Goal: Information Seeking & Learning: Learn about a topic

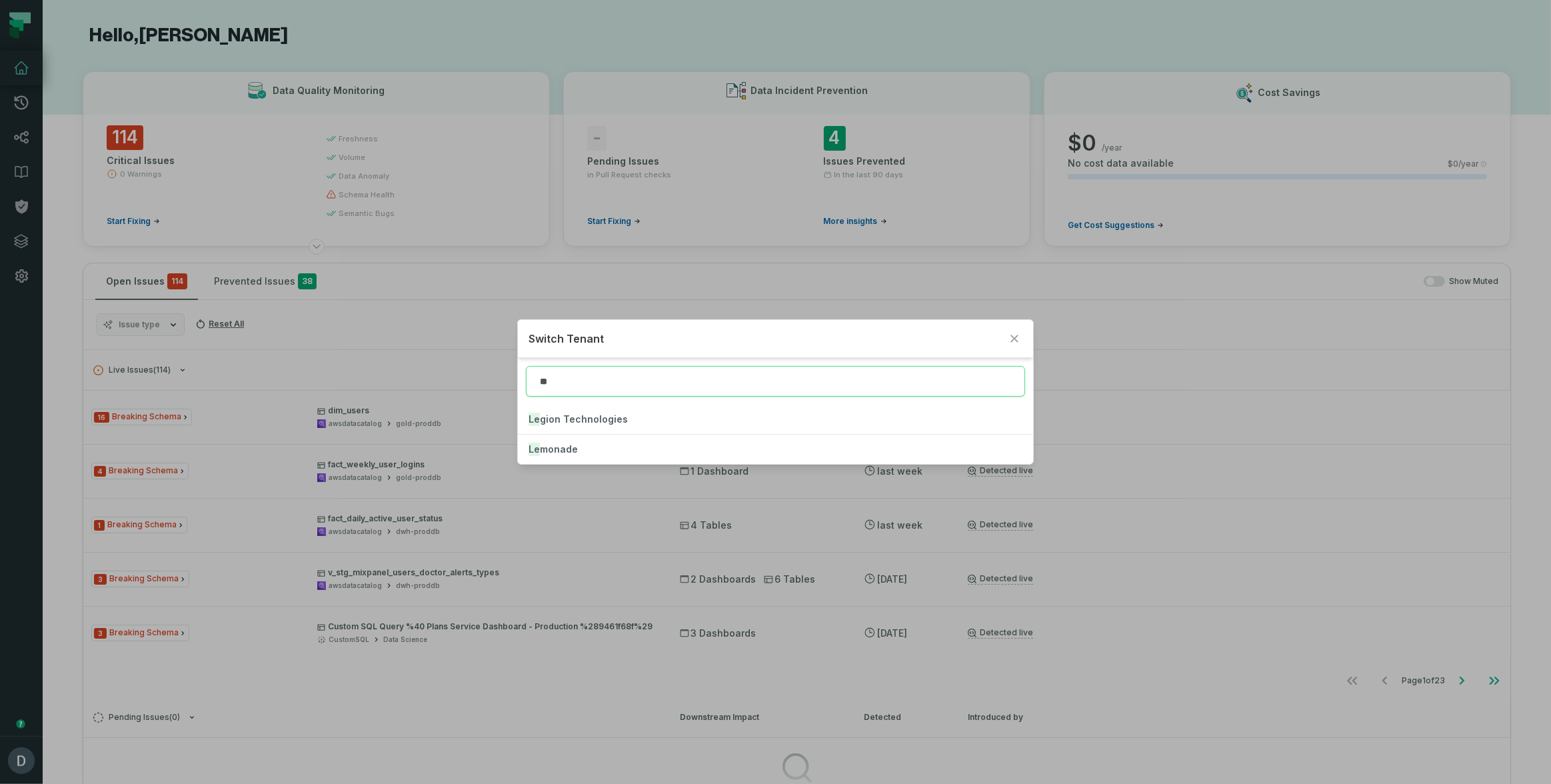
type input "**"
click button "Le monade" at bounding box center [776, 449] width 516 height 29
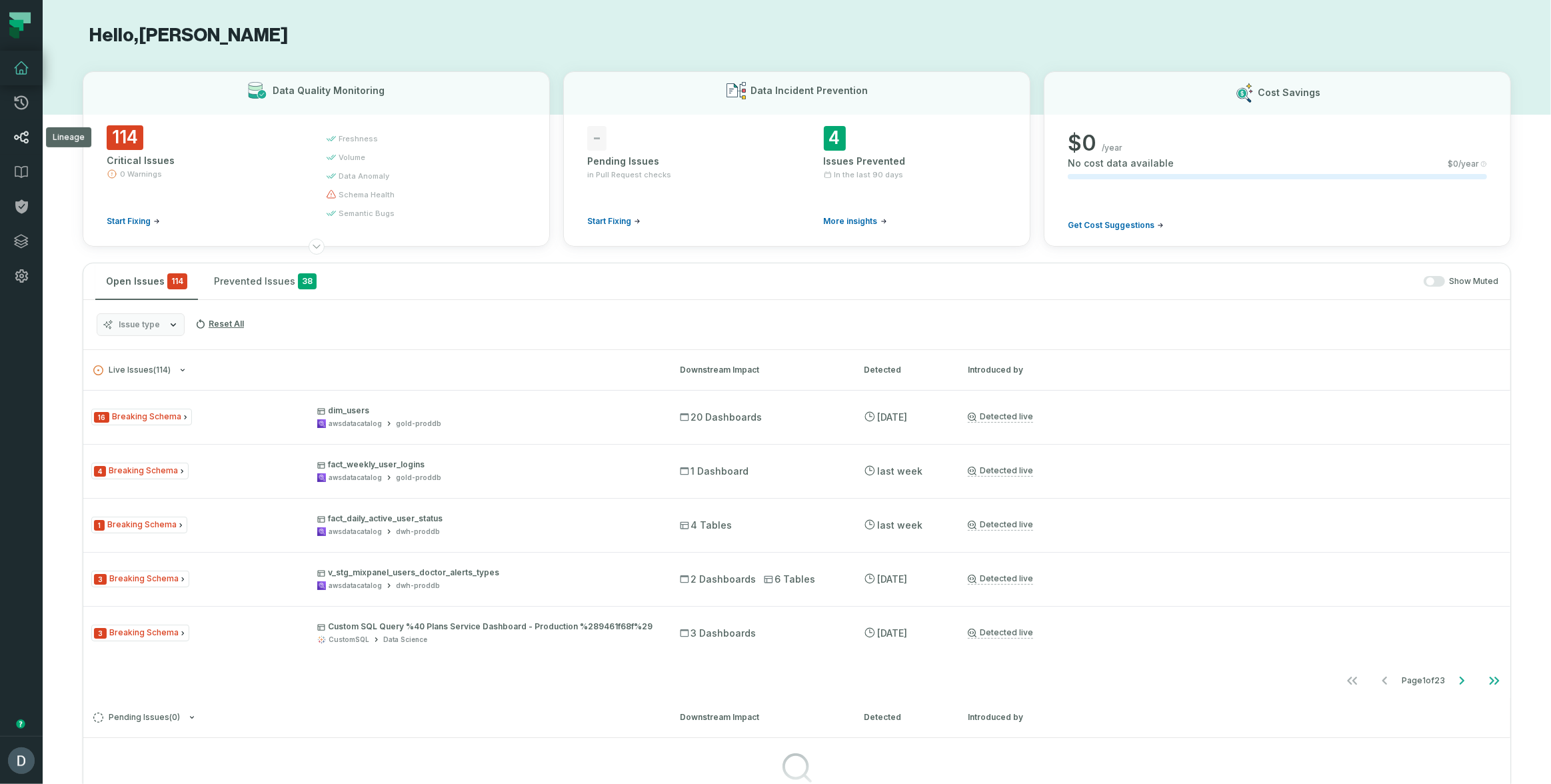
click at [14, 135] on icon at bounding box center [21, 137] width 16 height 16
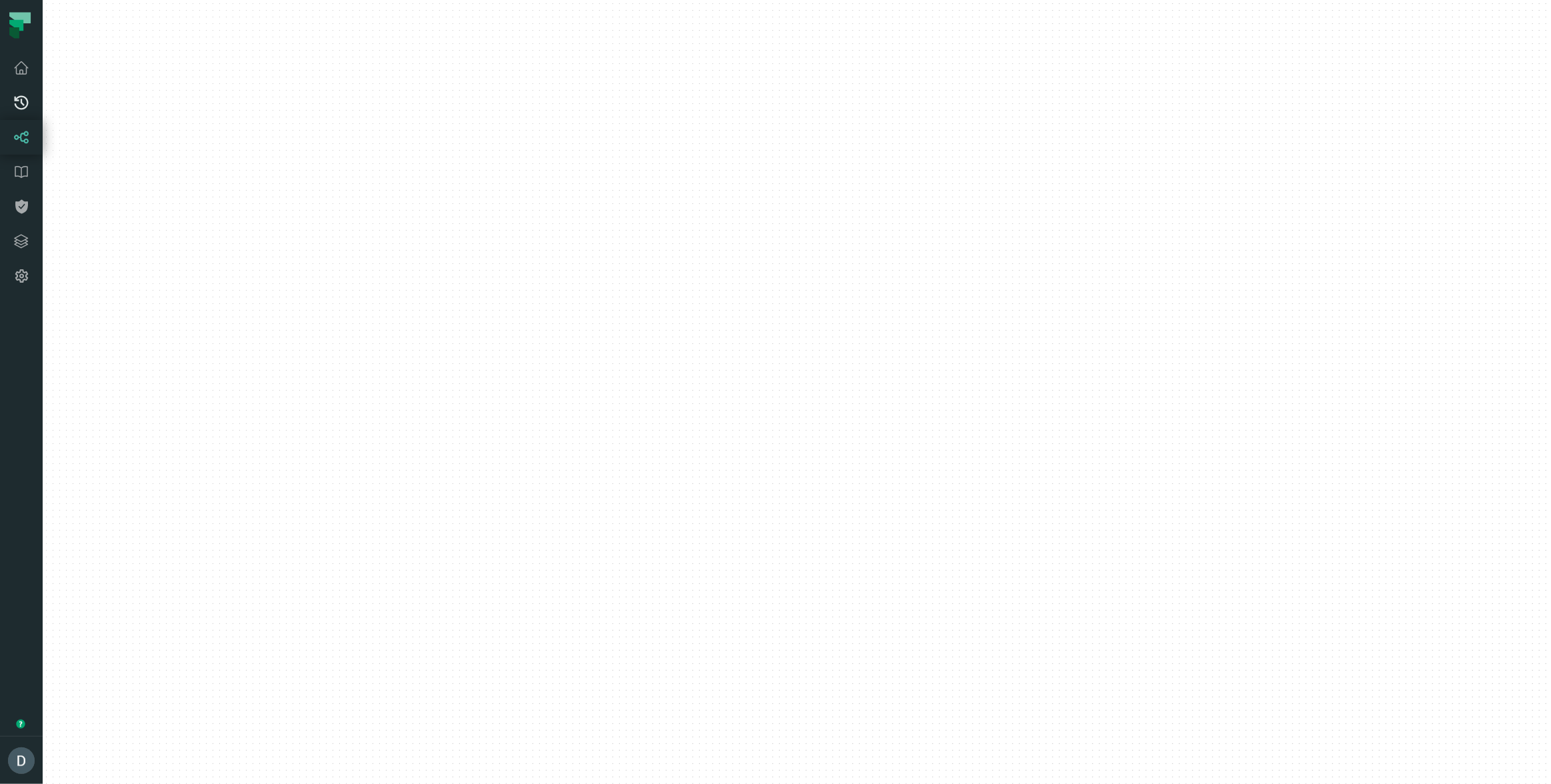
click at [17, 96] on icon at bounding box center [21, 102] width 16 height 16
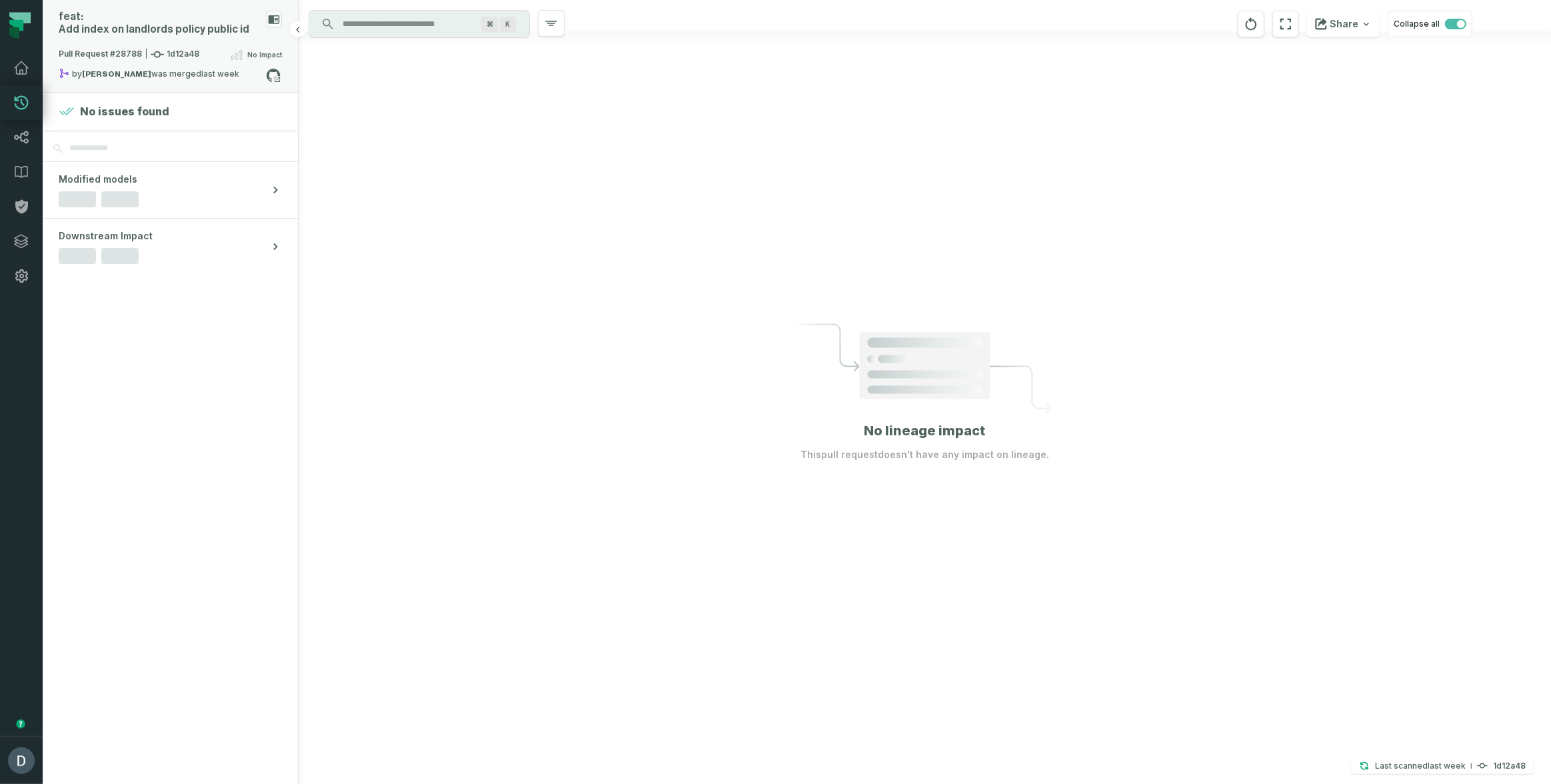
click at [186, 48] on span "Pull Request #28788 1d12a48" at bounding box center [129, 54] width 141 height 13
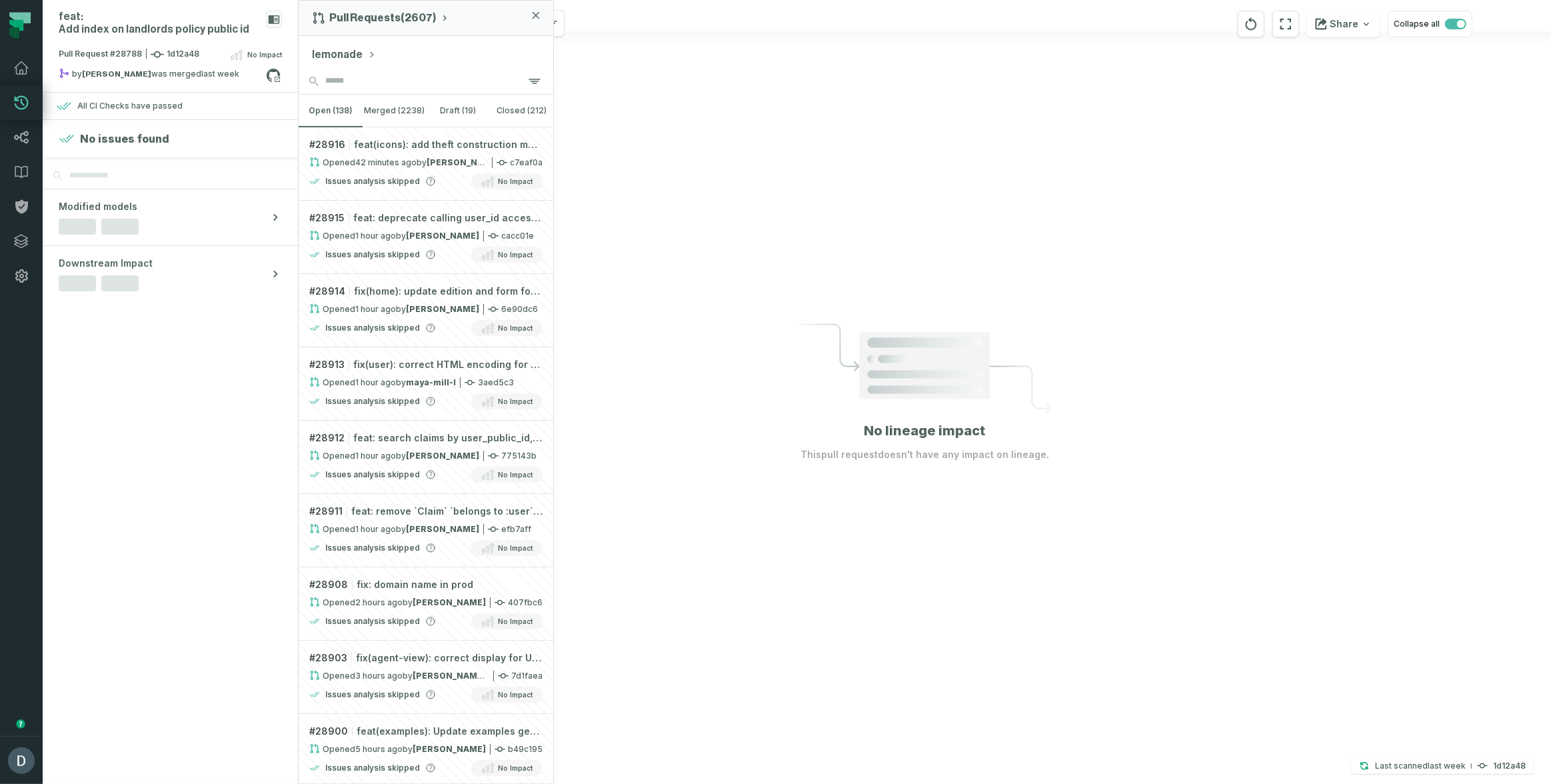
click at [349, 55] on button "lemonade" at bounding box center [344, 55] width 64 height 16
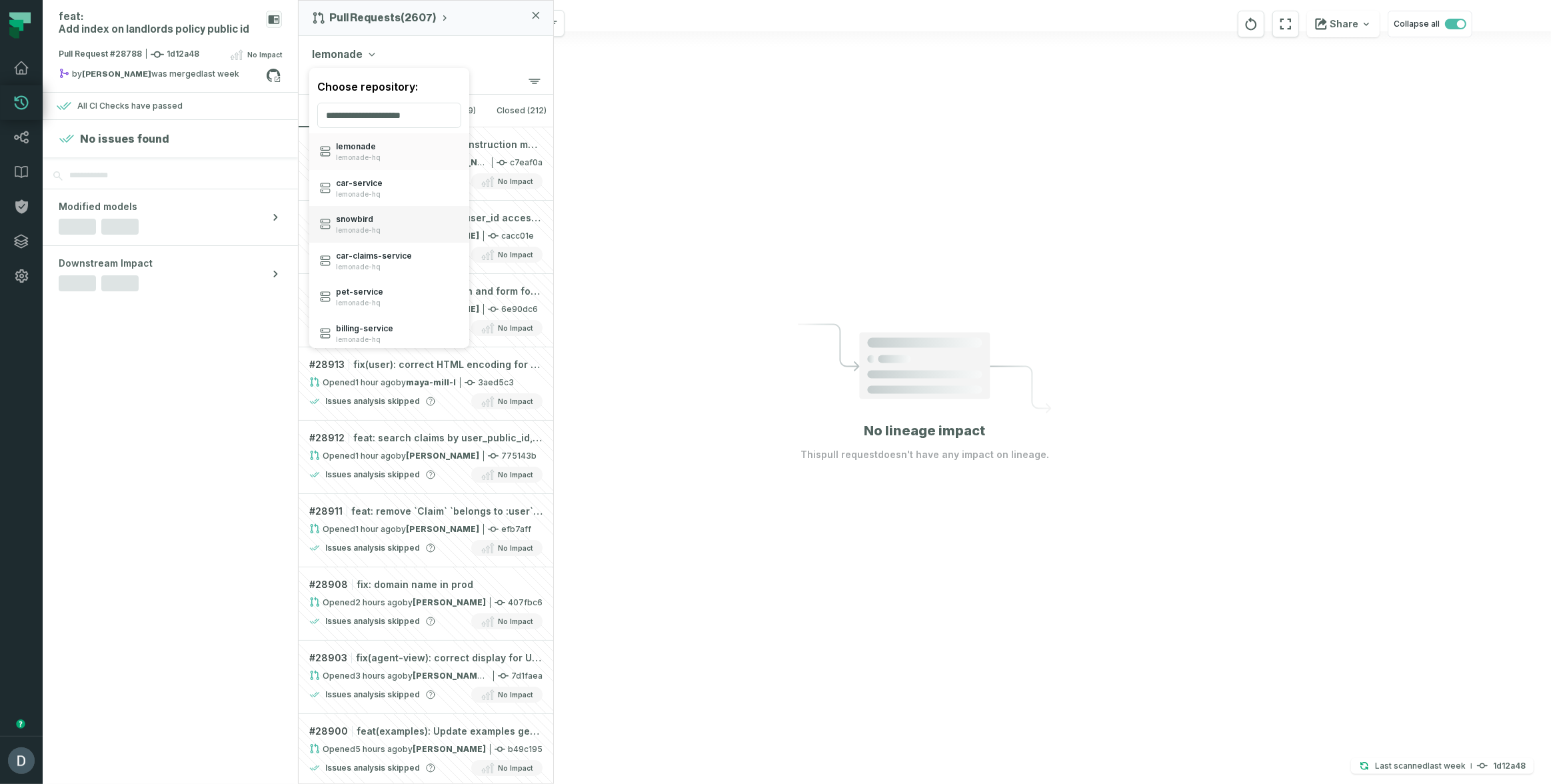
click at [391, 236] on div "snowbird lemonade-hq" at bounding box center [389, 224] width 160 height 37
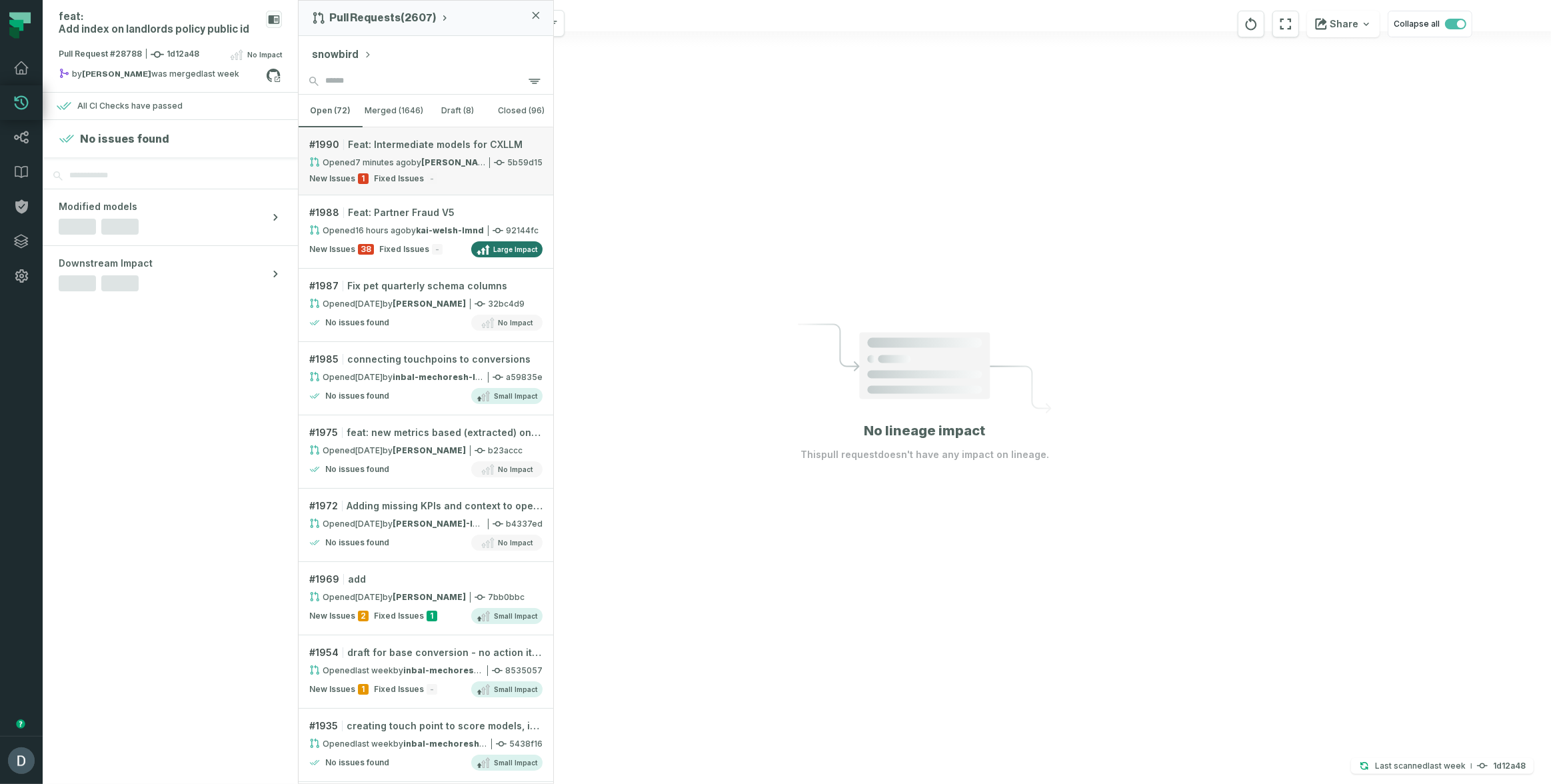
click at [411, 152] on link "# 1990 Feat: Intermediate models for CXLLM Opened 8/27/2025, 5:07:20 PM by gabe…" at bounding box center [426, 161] width 255 height 68
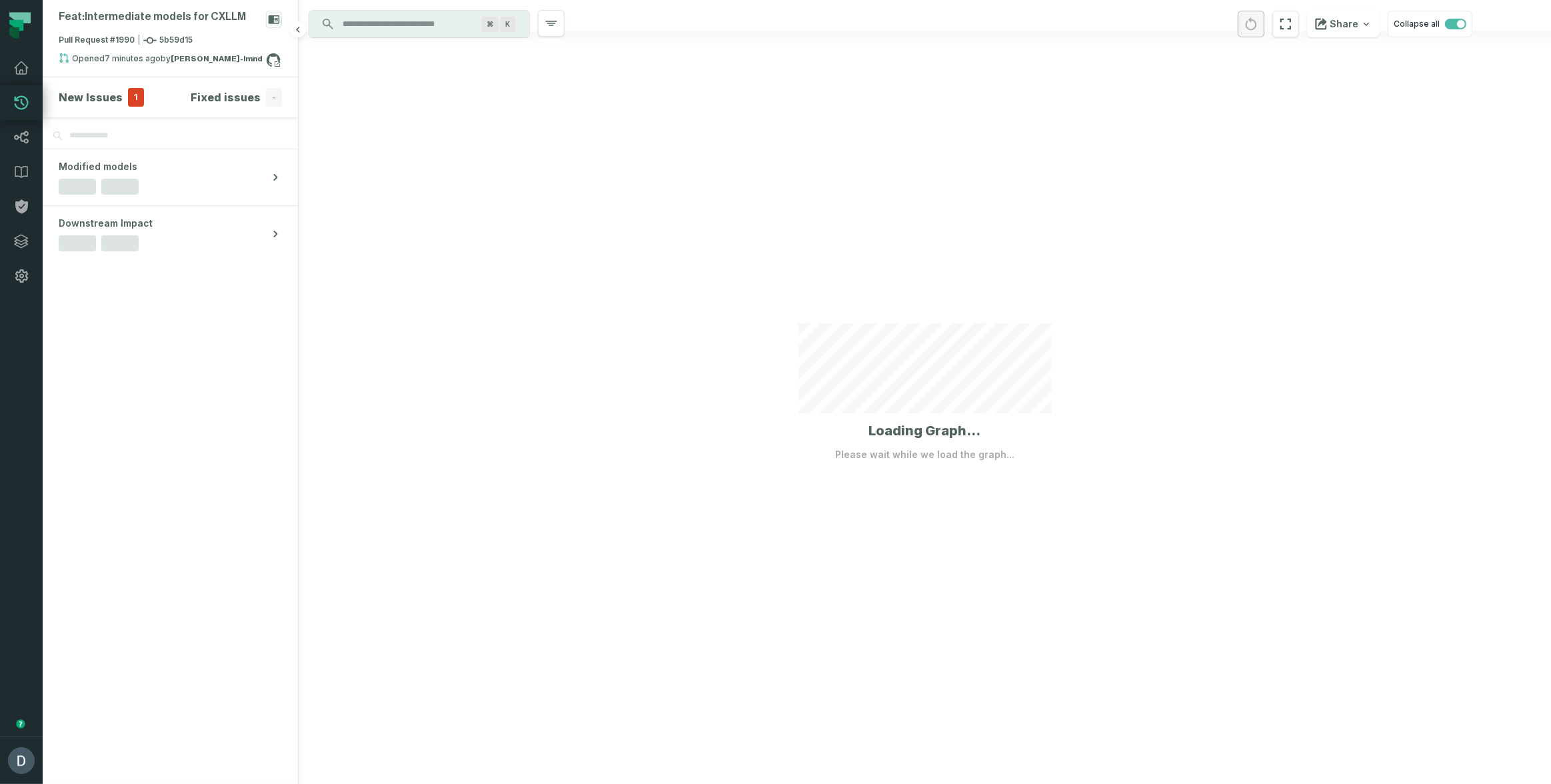
click at [100, 93] on h4 "New Issues" at bounding box center [90, 97] width 64 height 16
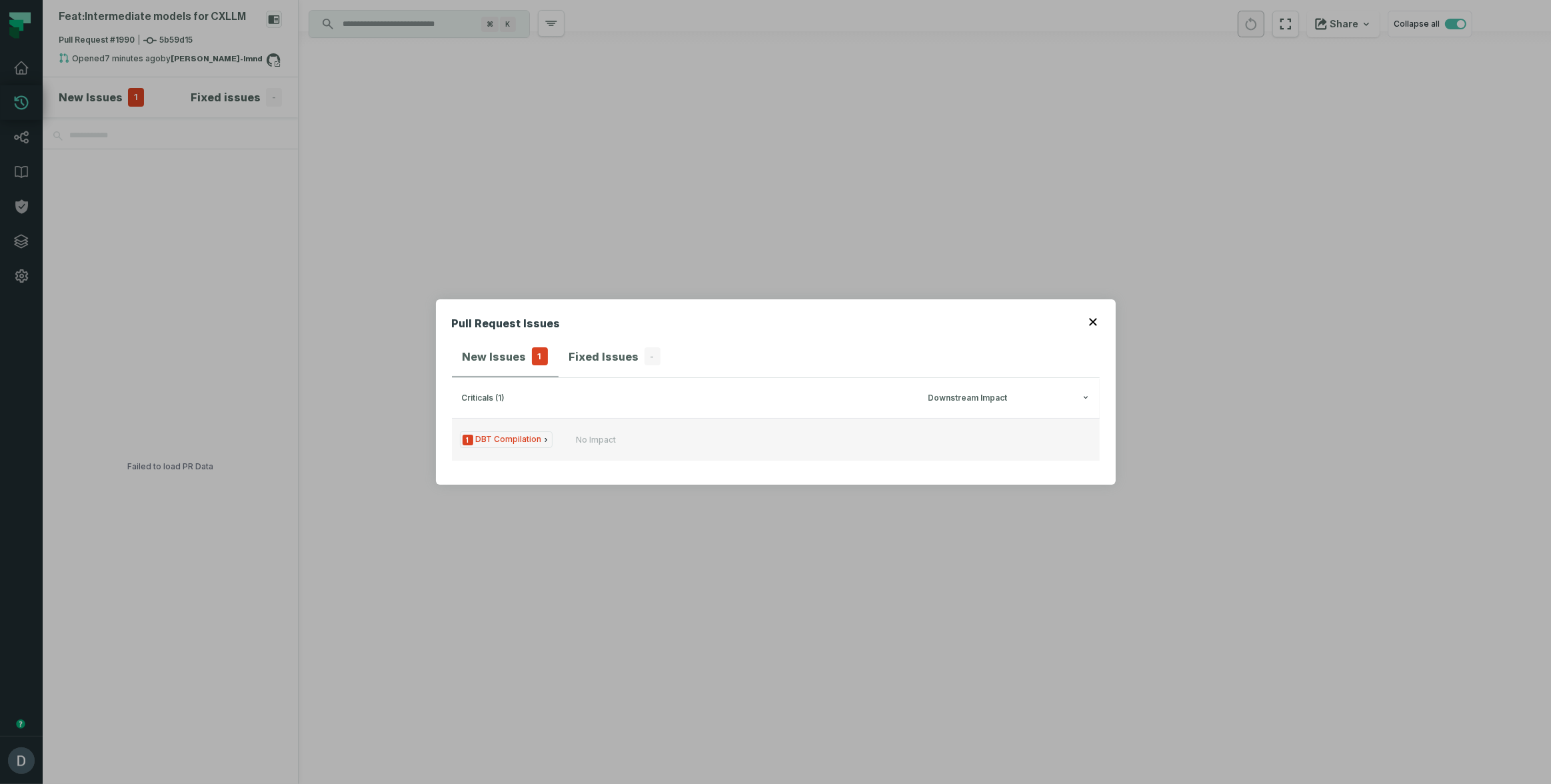
click at [494, 440] on span "1 DBT Compilation" at bounding box center [506, 440] width 92 height 17
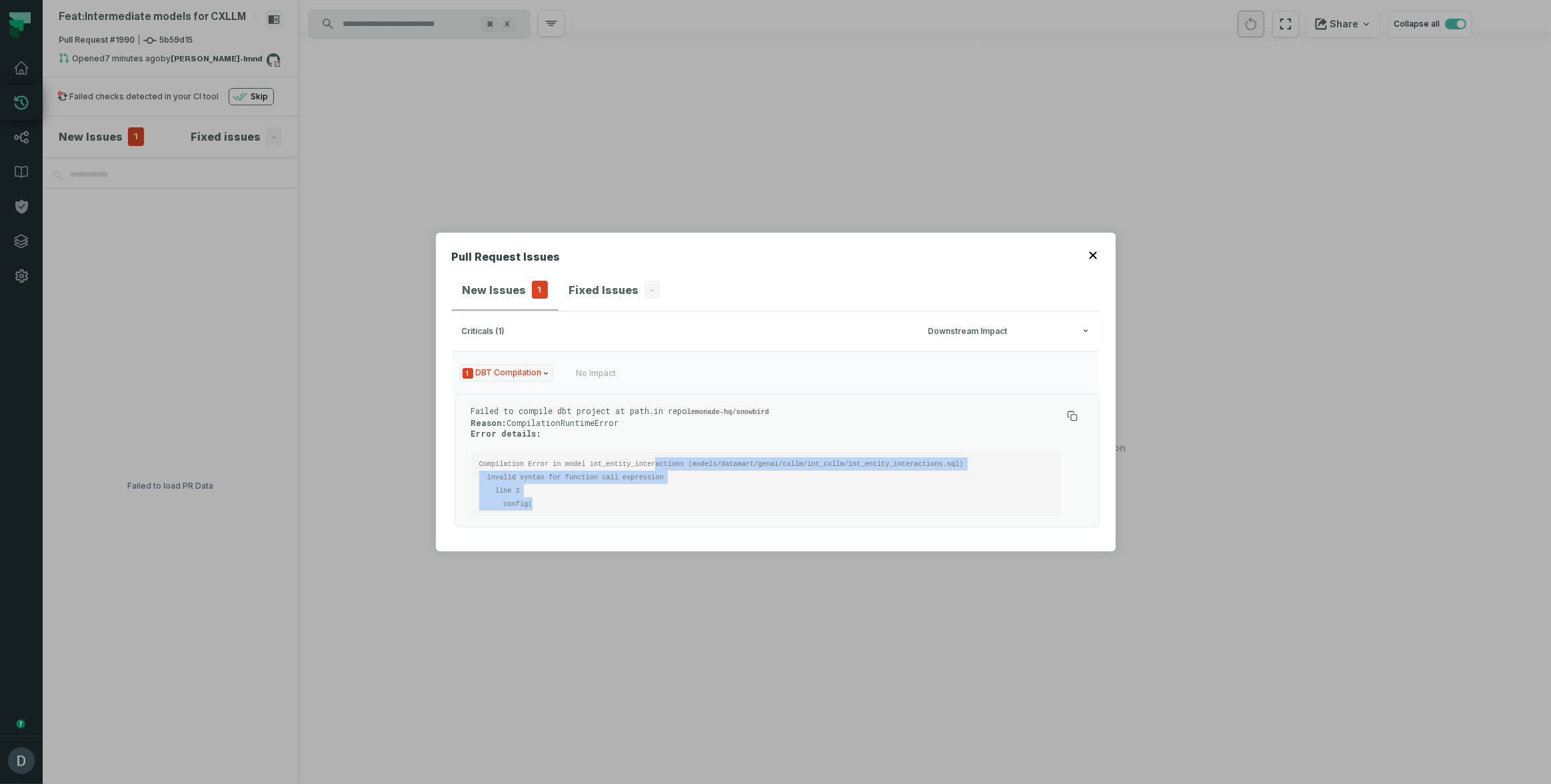
drag, startPoint x: 656, startPoint y: 462, endPoint x: 744, endPoint y: 516, distance: 103.2
click at [744, 516] on div "Failed to compile dbt project at path . in repo lemonade-hq/snowbird Reason: Co…" at bounding box center [777, 460] width 646 height 133
drag, startPoint x: 693, startPoint y: 463, endPoint x: 962, endPoint y: 459, distance: 269.0
click at [962, 460] on code "Compilation Error in model int_entity_interactions (models/datamart/genai/cxllm…" at bounding box center [721, 484] width 485 height 48
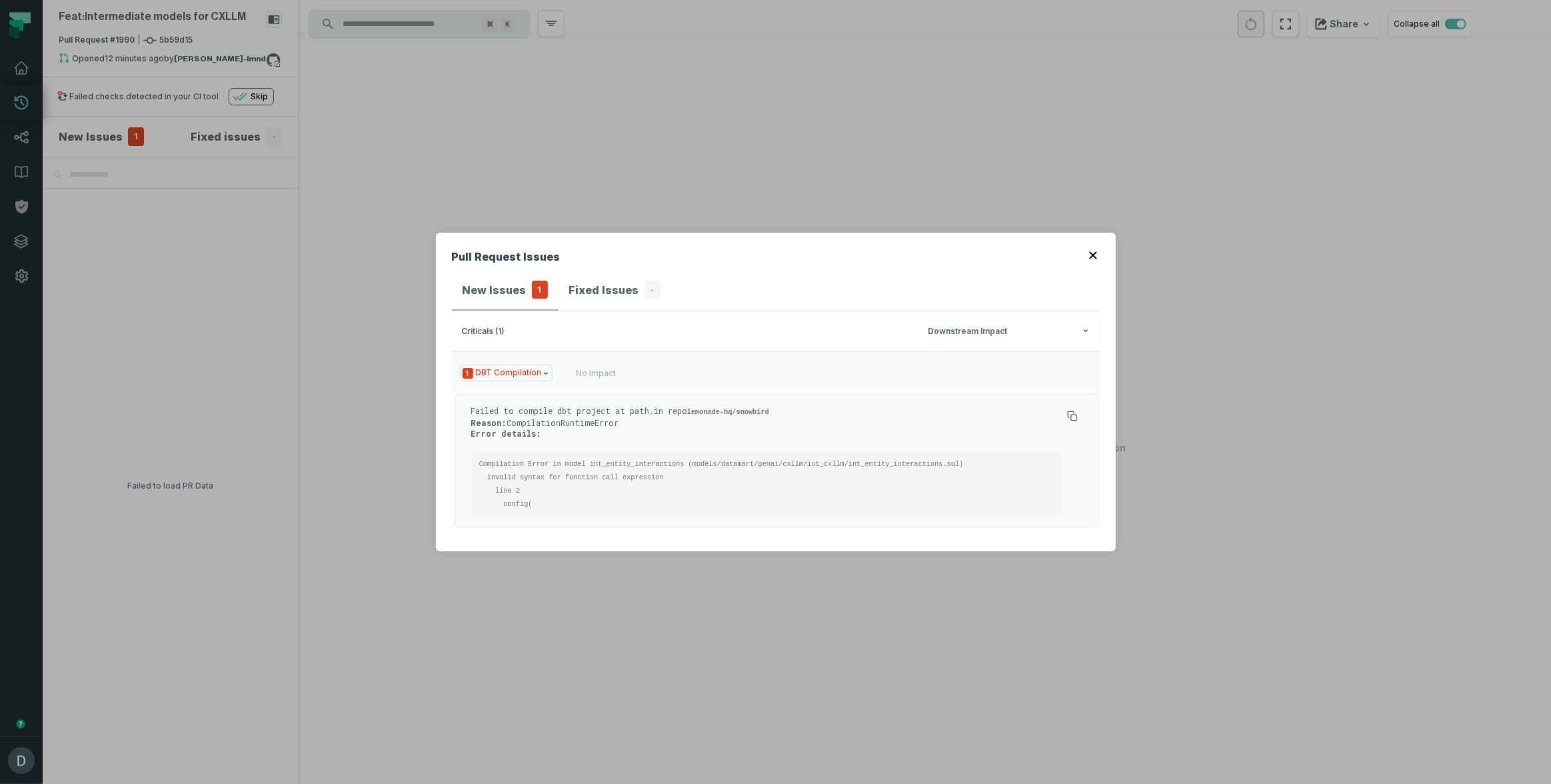
click at [764, 473] on pre "Compilation Error in model int_entity_interactions (models/datamart/genai/cxllm…" at bounding box center [767, 484] width 591 height 64
click at [869, 456] on pre "Compilation Error in model int_entity_interactions (models/datamart/genai/cxllm…" at bounding box center [767, 484] width 591 height 64
click at [868, 463] on code "Compilation Error in model int_entity_interactions (models/datamart/genai/cxllm…" at bounding box center [721, 484] width 485 height 48
copy code "int_entity_interactions"
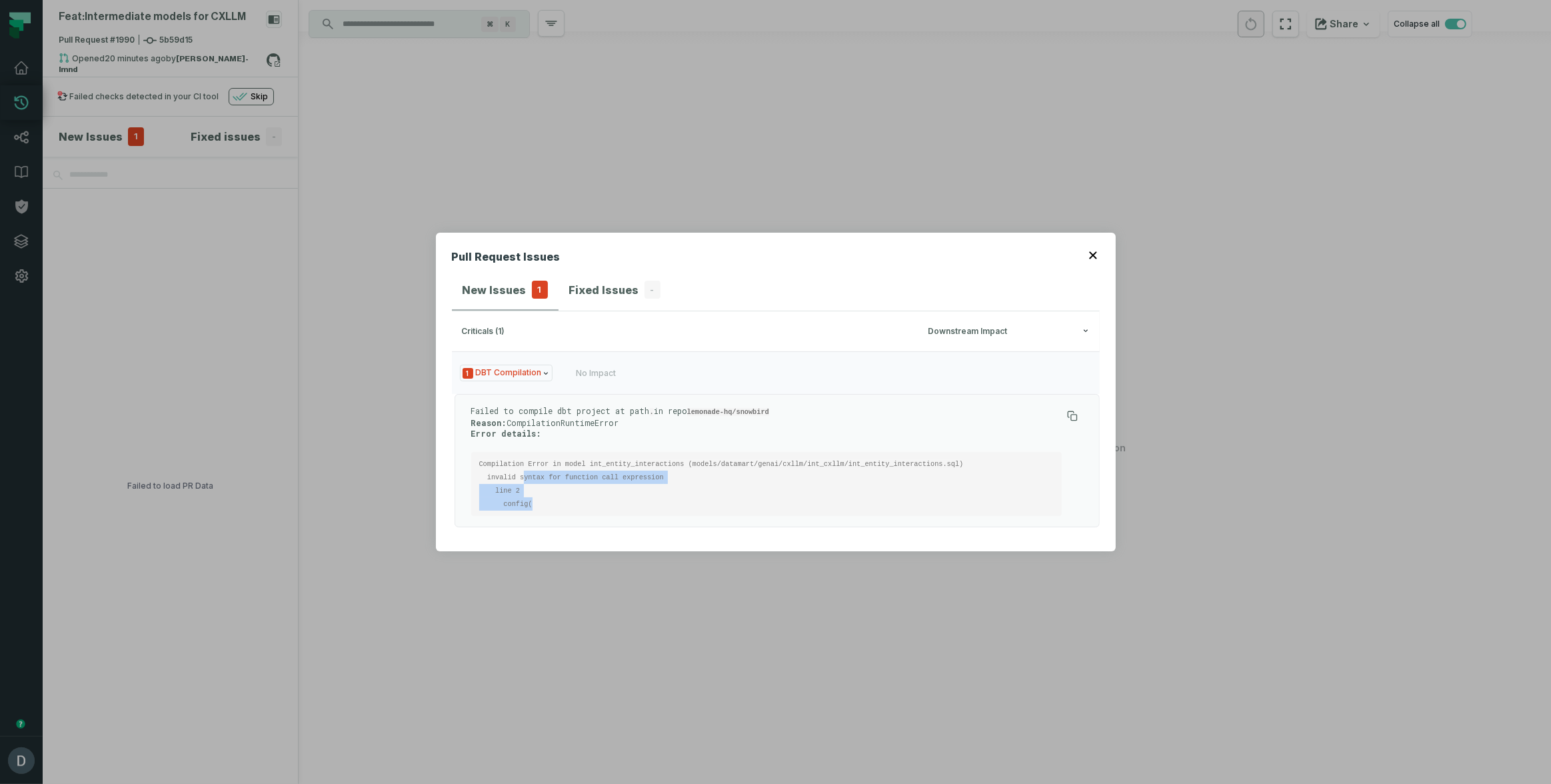
drag, startPoint x: 556, startPoint y: 482, endPoint x: 647, endPoint y: 513, distance: 96.1
click at [647, 513] on pre "Compilation Error in model int_entity_interactions (models/datamart/genai/cxllm…" at bounding box center [767, 484] width 591 height 64
click at [608, 605] on div "Pull Request Issues New Issues 1 Fixed Issues - criticals (1) Downstream Impact…" at bounding box center [775, 392] width 1551 height 784
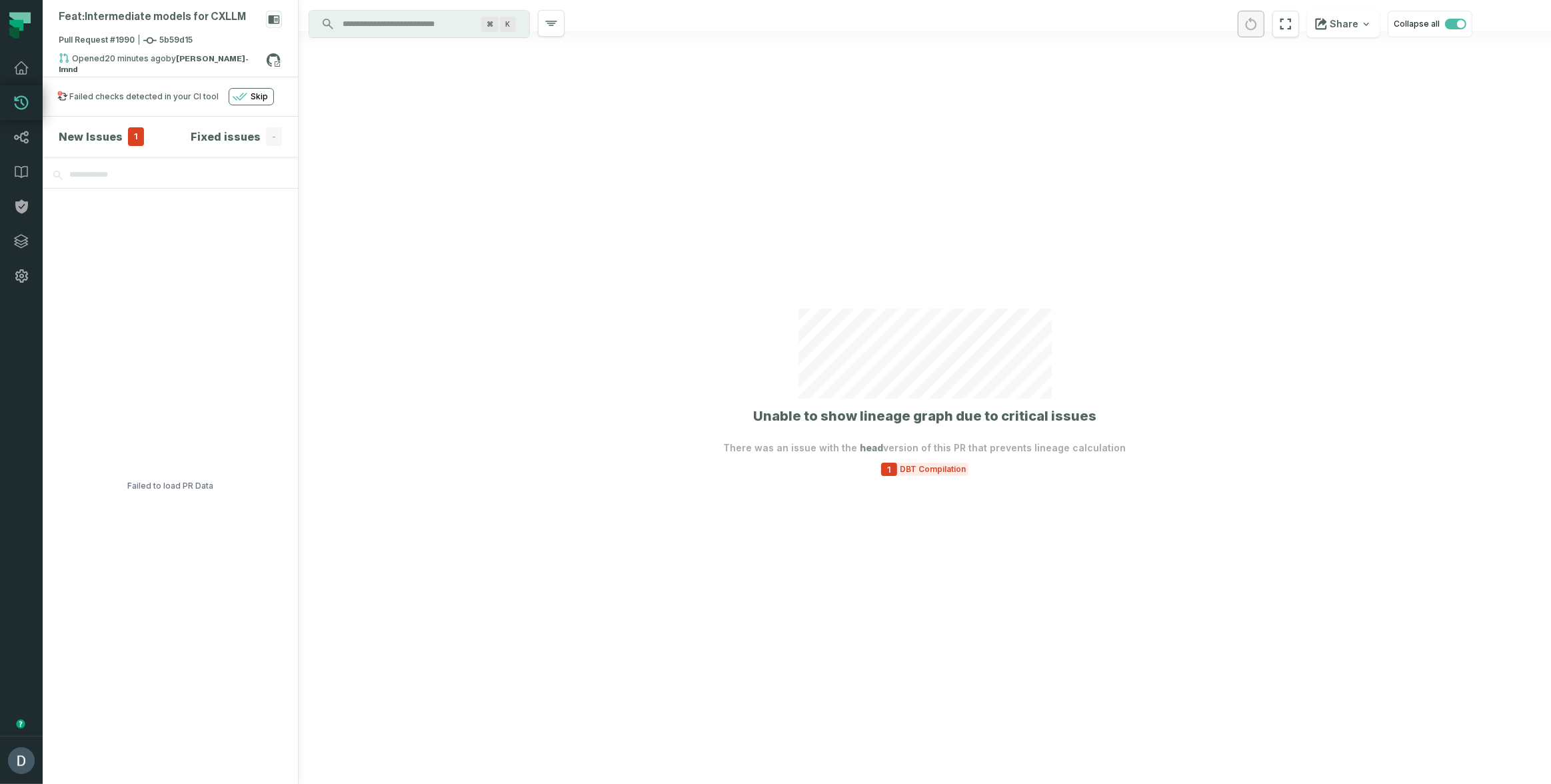
click at [629, 582] on div at bounding box center [925, 392] width 1253 height 784
click at [912, 479] on div at bounding box center [925, 392] width 1253 height 784
click at [914, 473] on span "DBT Compilation" at bounding box center [933, 469] width 72 height 11
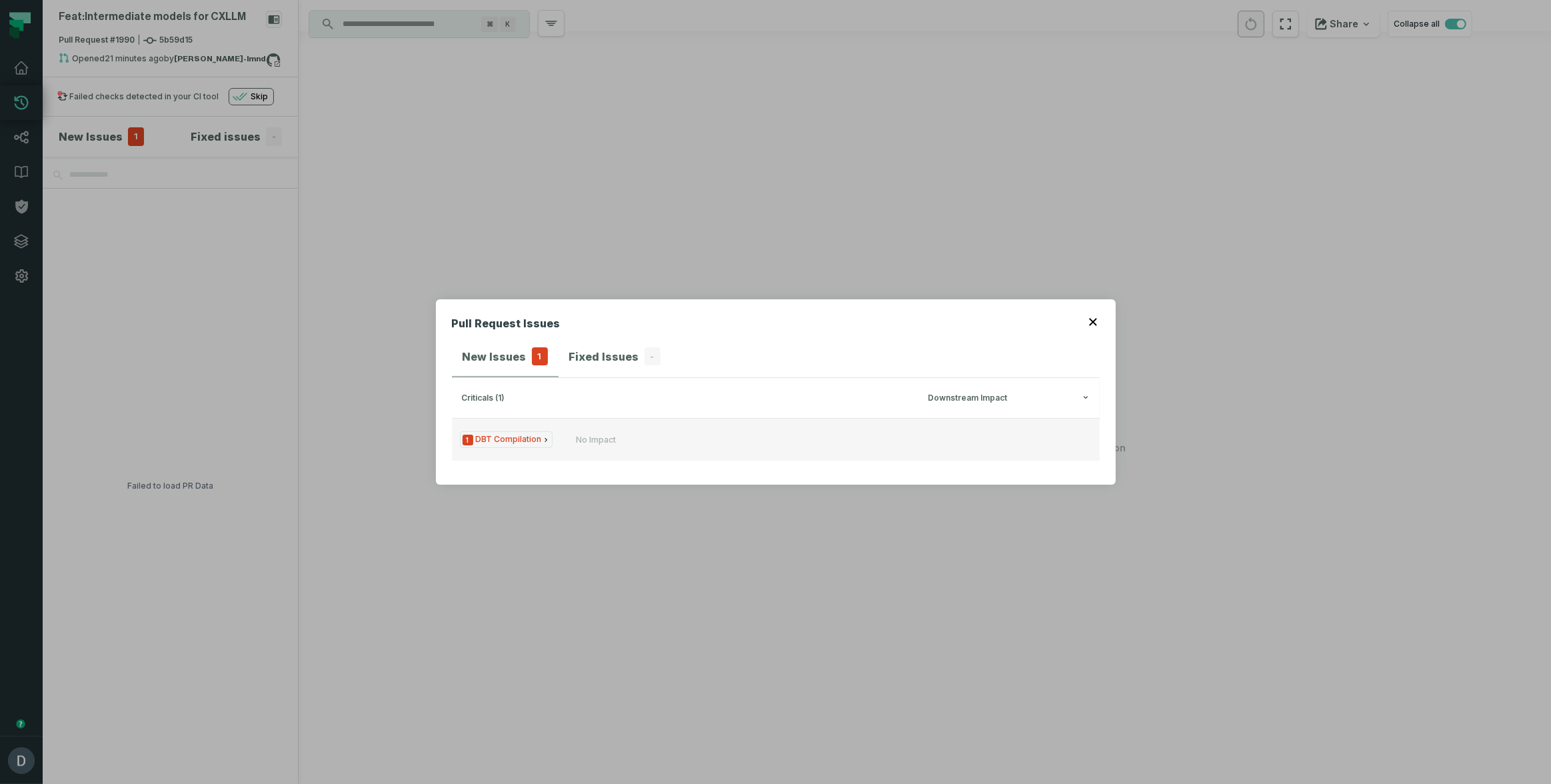
click at [546, 441] on icon "Issue Type" at bounding box center [546, 440] width 8 height 8
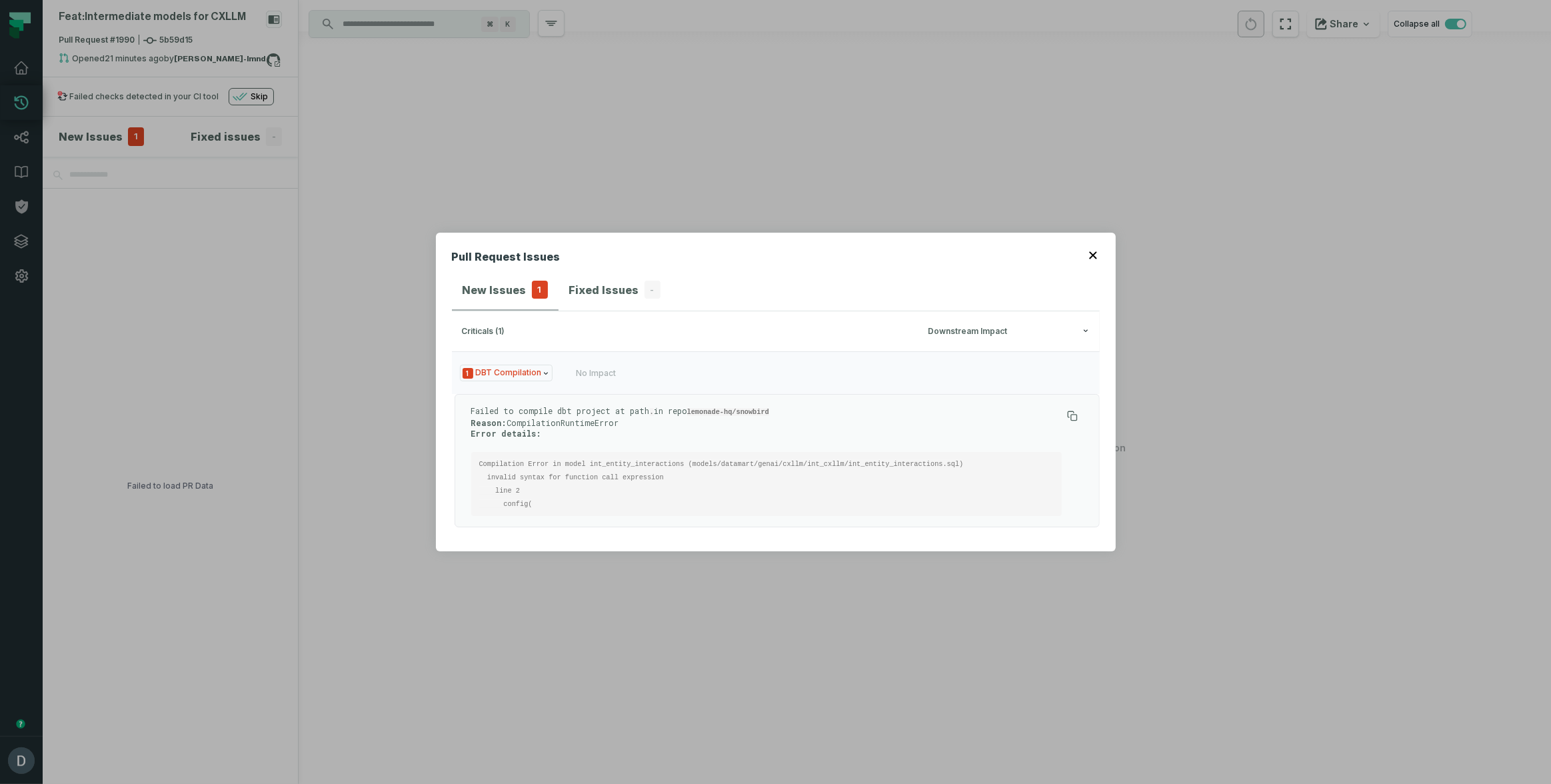
click at [580, 571] on div "Pull Request Issues New Issues 1 Fixed Issues - criticals (1) Downstream Impact…" at bounding box center [775, 392] width 1551 height 784
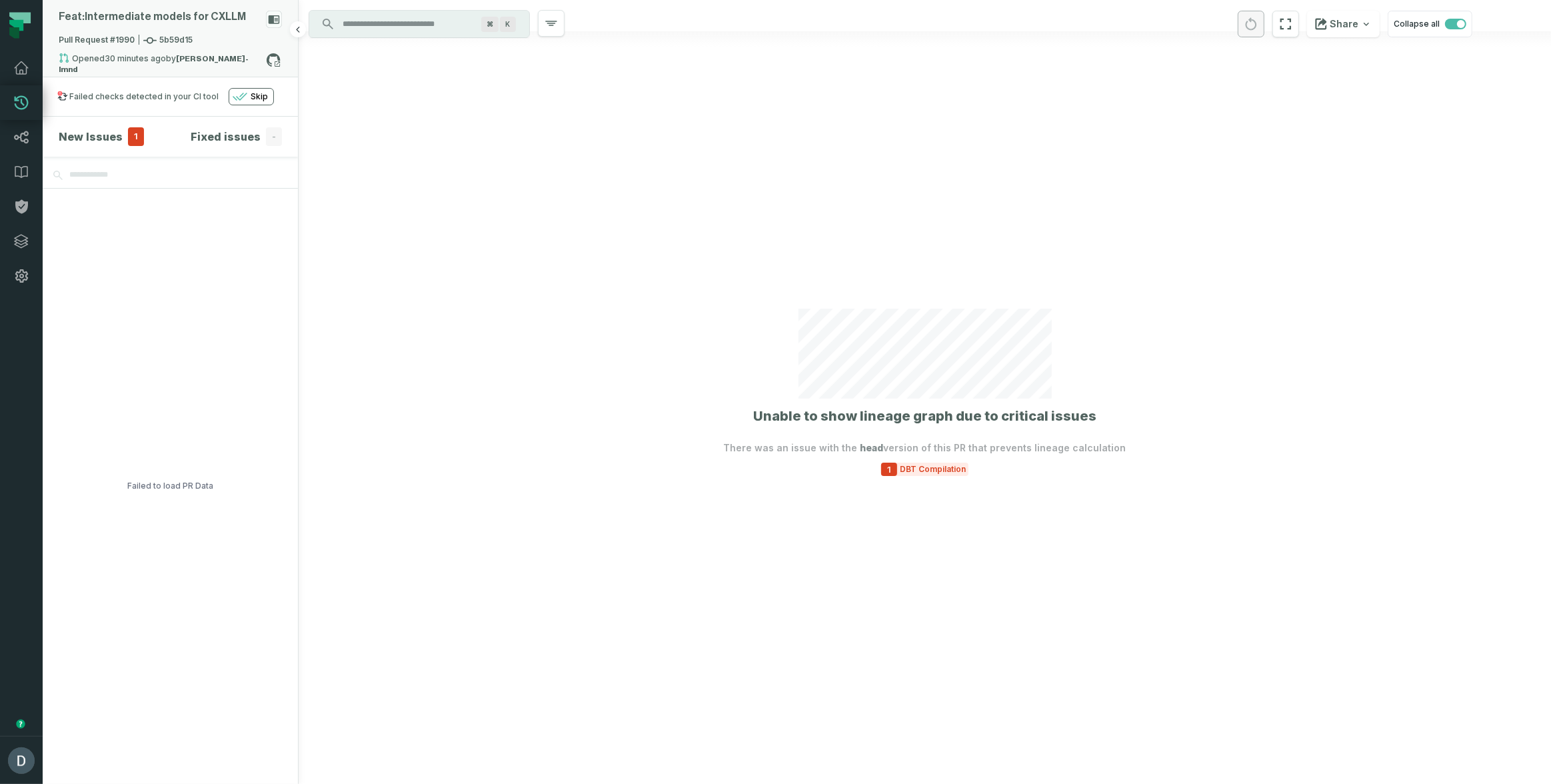
click at [149, 26] on div "Feat: Intermediate models for CXLLM" at bounding box center [170, 22] width 223 height 23
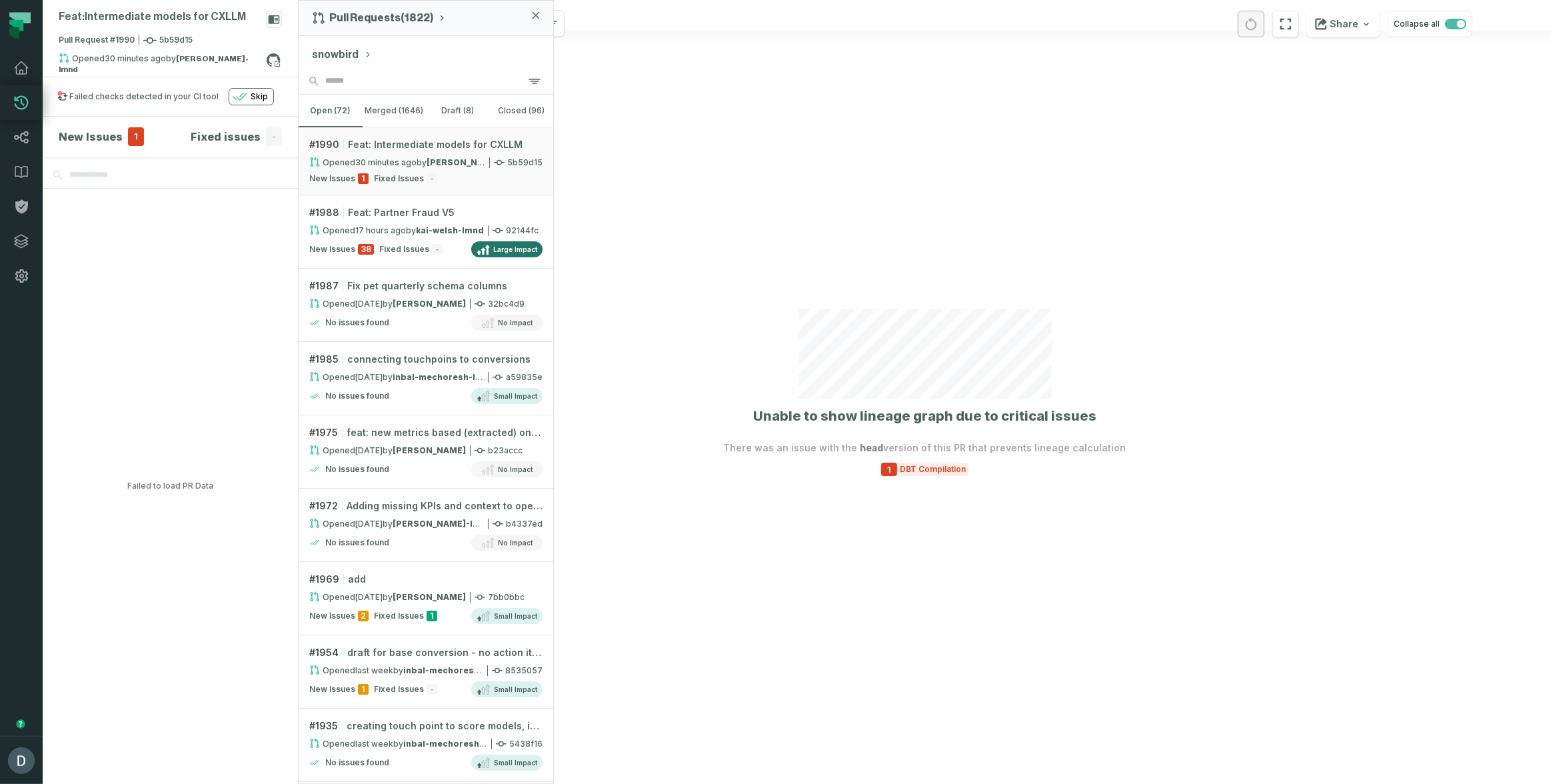
click at [338, 52] on button "snowbird" at bounding box center [342, 55] width 60 height 16
click at [411, 217] on span "Feat: Partner Fraud V5" at bounding box center [401, 212] width 106 height 13
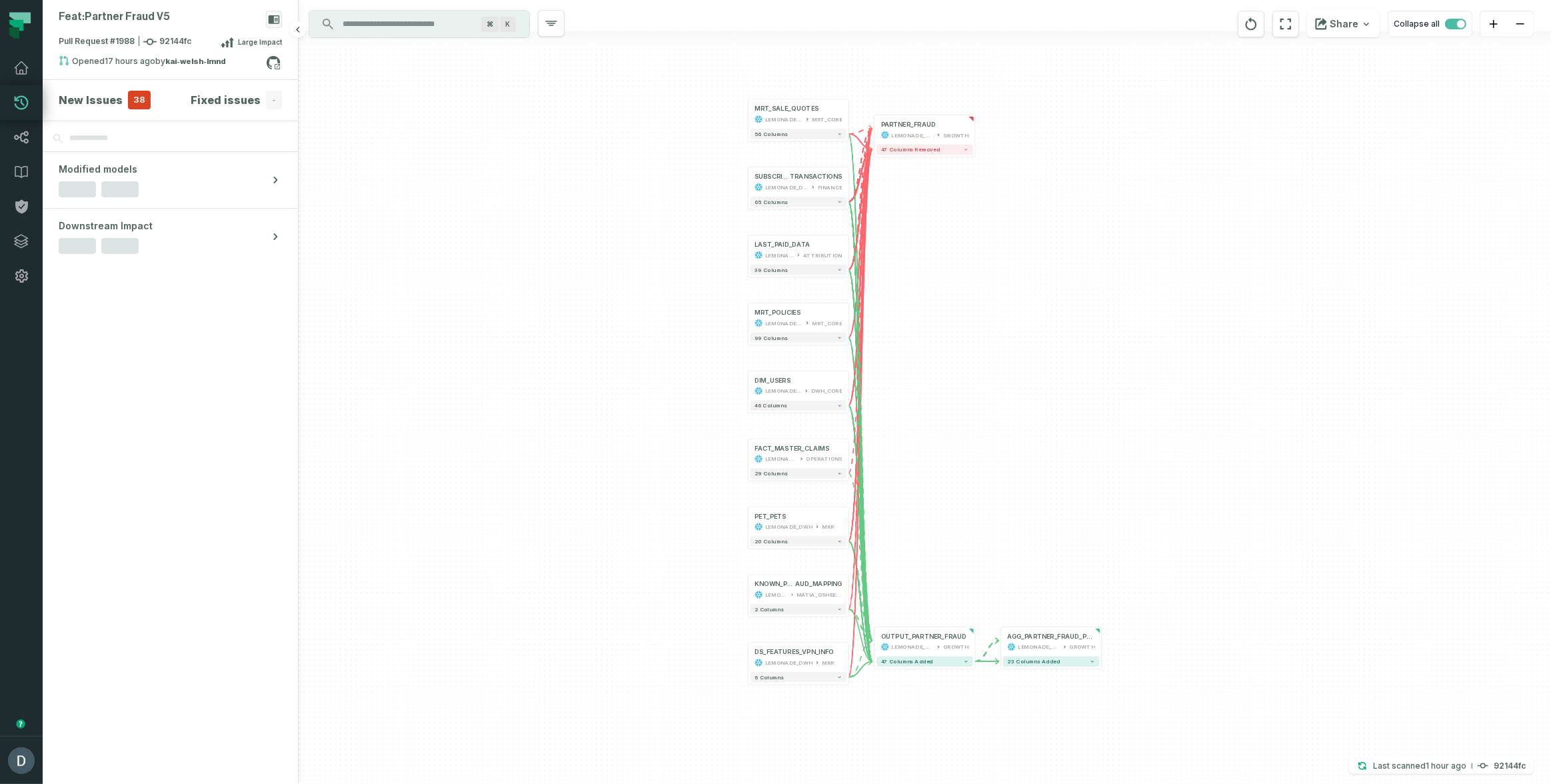
click at [106, 98] on h4 "New Issues" at bounding box center [90, 99] width 64 height 16
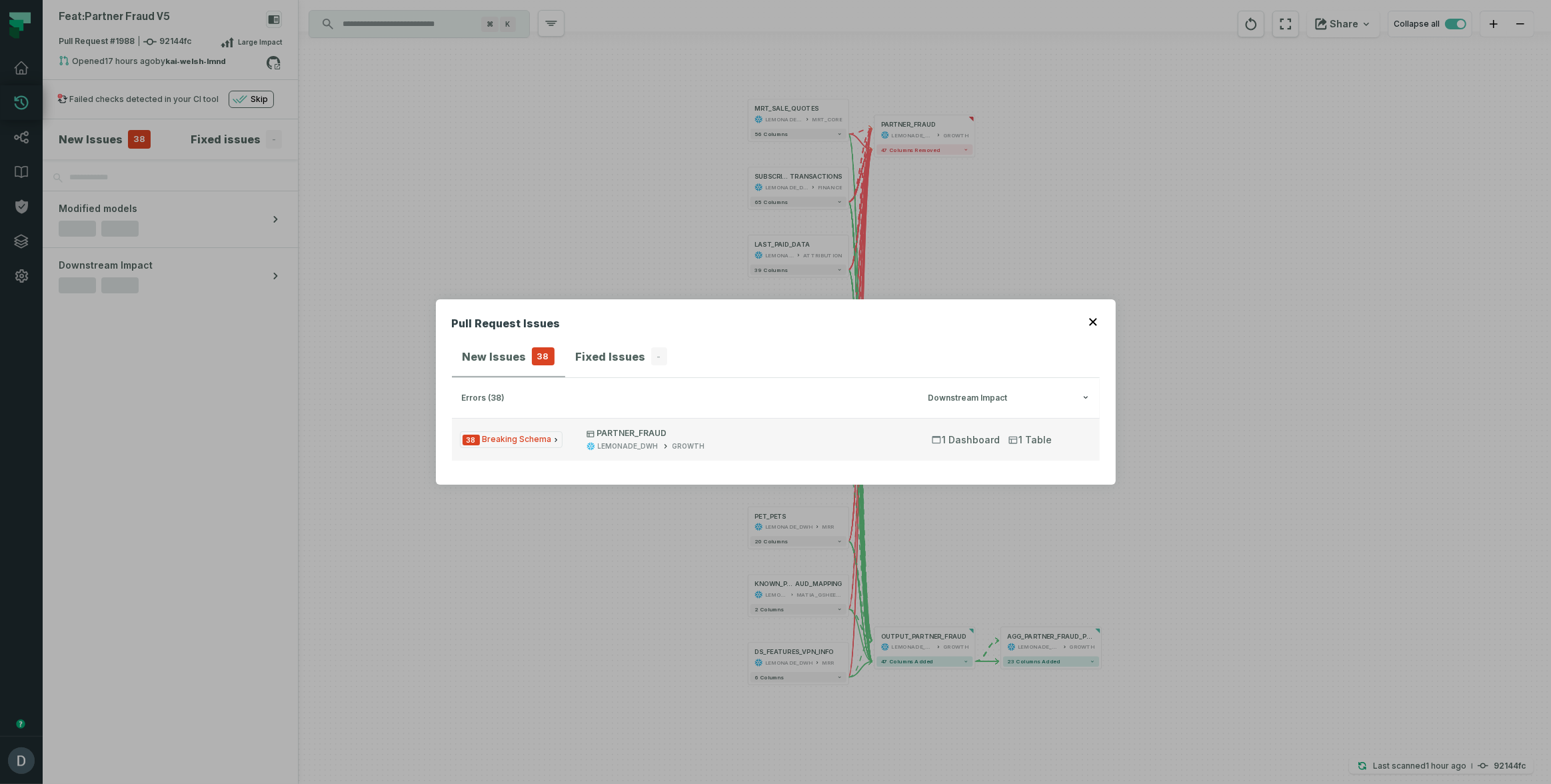
click at [511, 440] on span "38 Breaking Schema" at bounding box center [511, 440] width 102 height 17
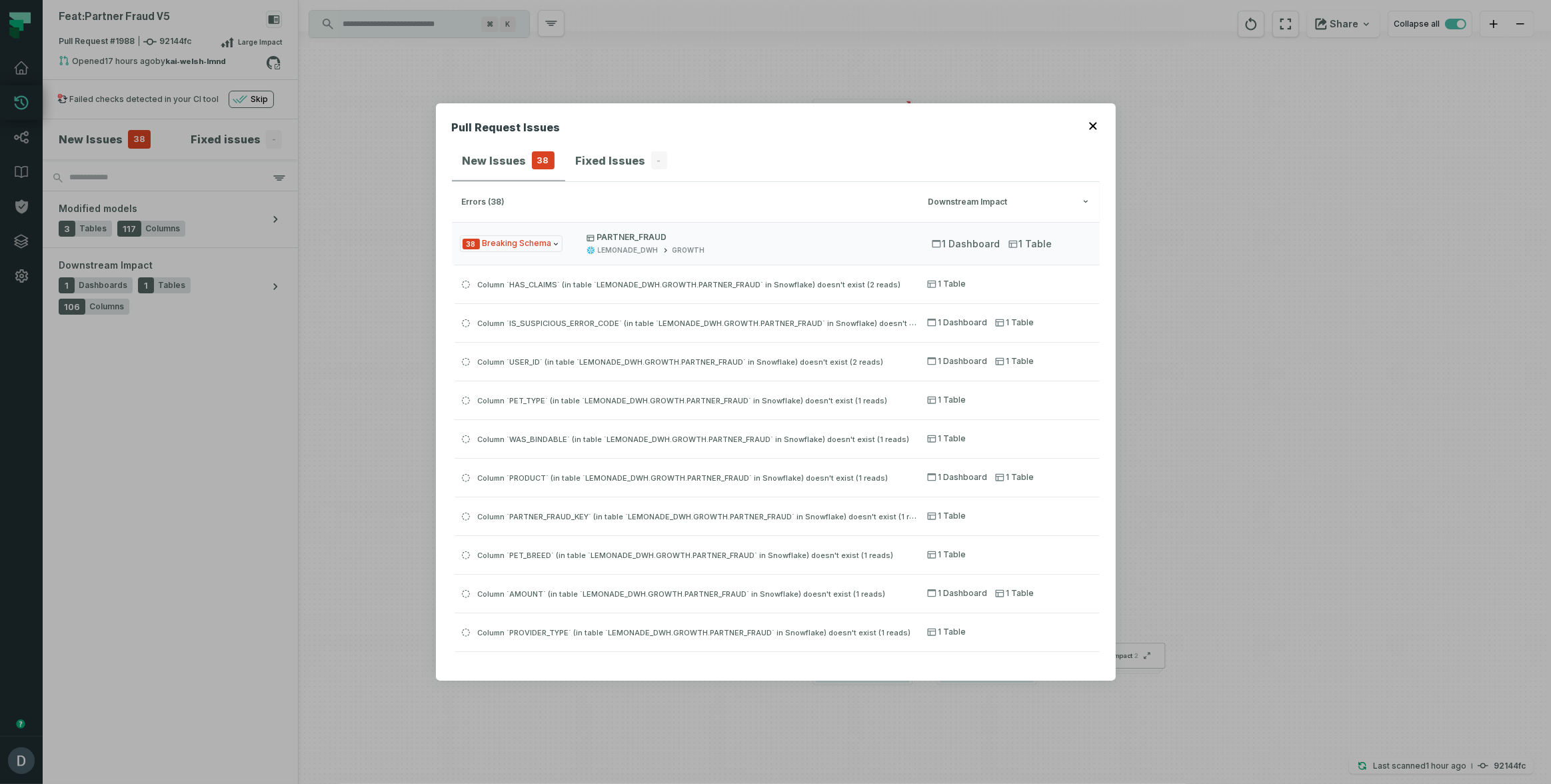
click at [421, 308] on div "Pull Request Issues New Issues 38 Fixed Issues - errors (38) Downstream Impact …" at bounding box center [775, 392] width 1551 height 784
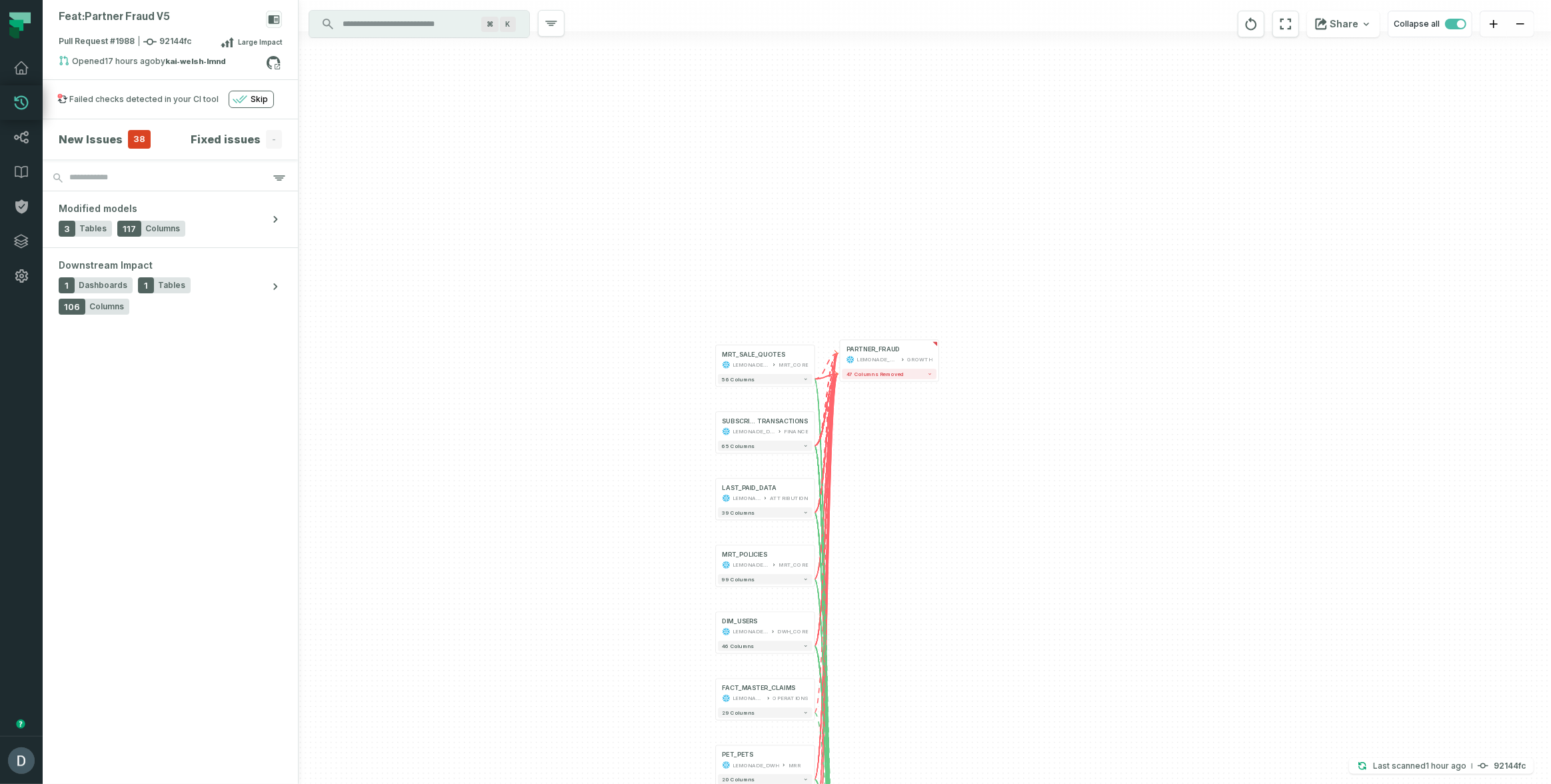
drag, startPoint x: 921, startPoint y: 228, endPoint x: 947, endPoint y: 471, distance: 244.4
click at [947, 471] on div "+ PET_PETS LEMONADE_DWH MRR + 20 columns + SUBSCRIPTION_CHARGE_ TRANSACTIONS LE…" at bounding box center [925, 392] width 1253 height 784
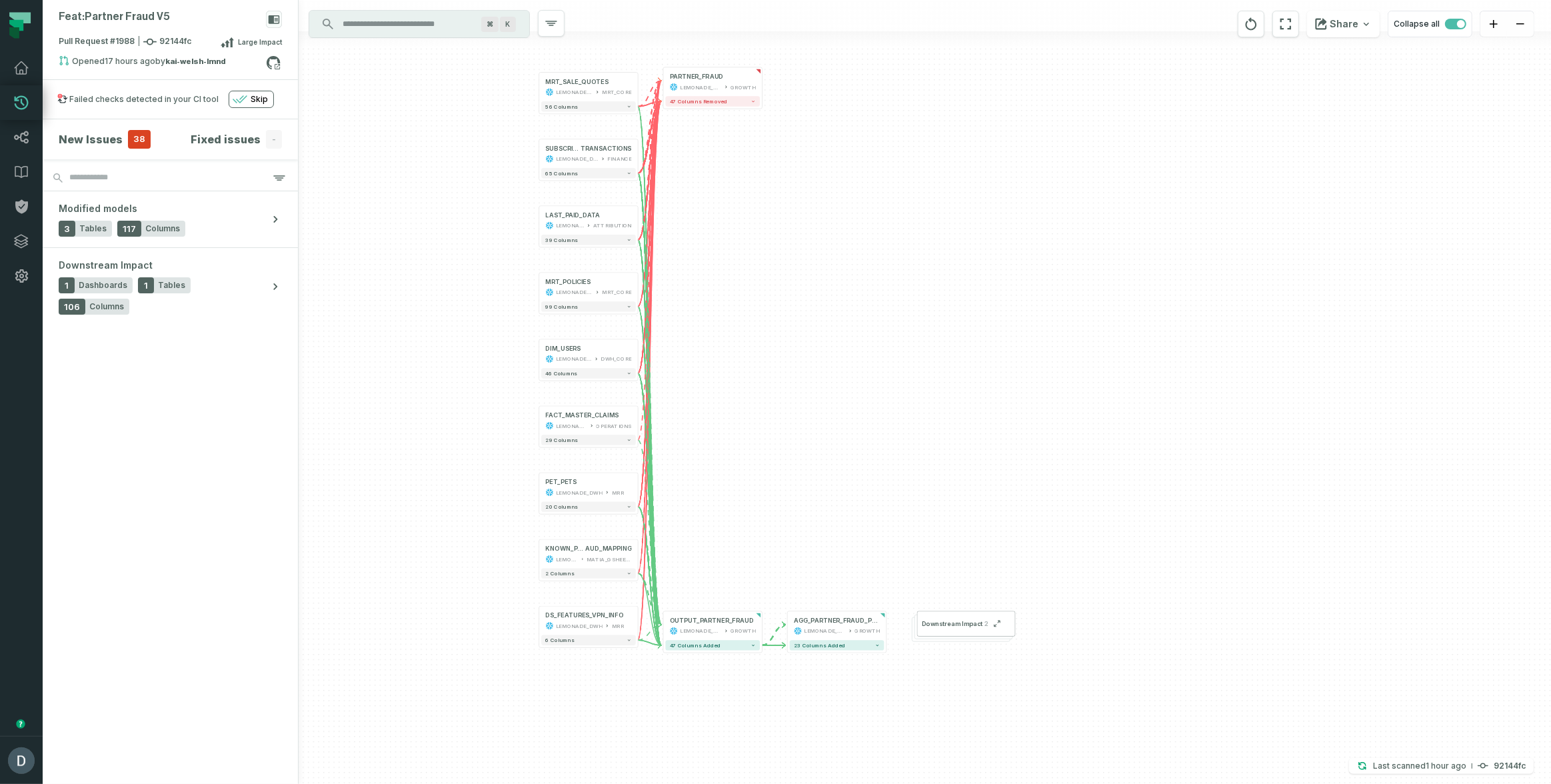
drag, startPoint x: 1009, startPoint y: 544, endPoint x: 833, endPoint y: 270, distance: 325.7
click at [833, 270] on div "+ PET_PETS LEMONADE_DWH MRR + 20 columns + SUBSCRIPTION_CHARGE_ TRANSACTIONS LE…" at bounding box center [925, 392] width 1253 height 784
click at [765, 87] on div "+ PET_PETS LEMONADE_DWH MRR + 20 columns + SUBSCRIPTION_CHARGE_ TRANSACTIONS LE…" at bounding box center [925, 392] width 1253 height 784
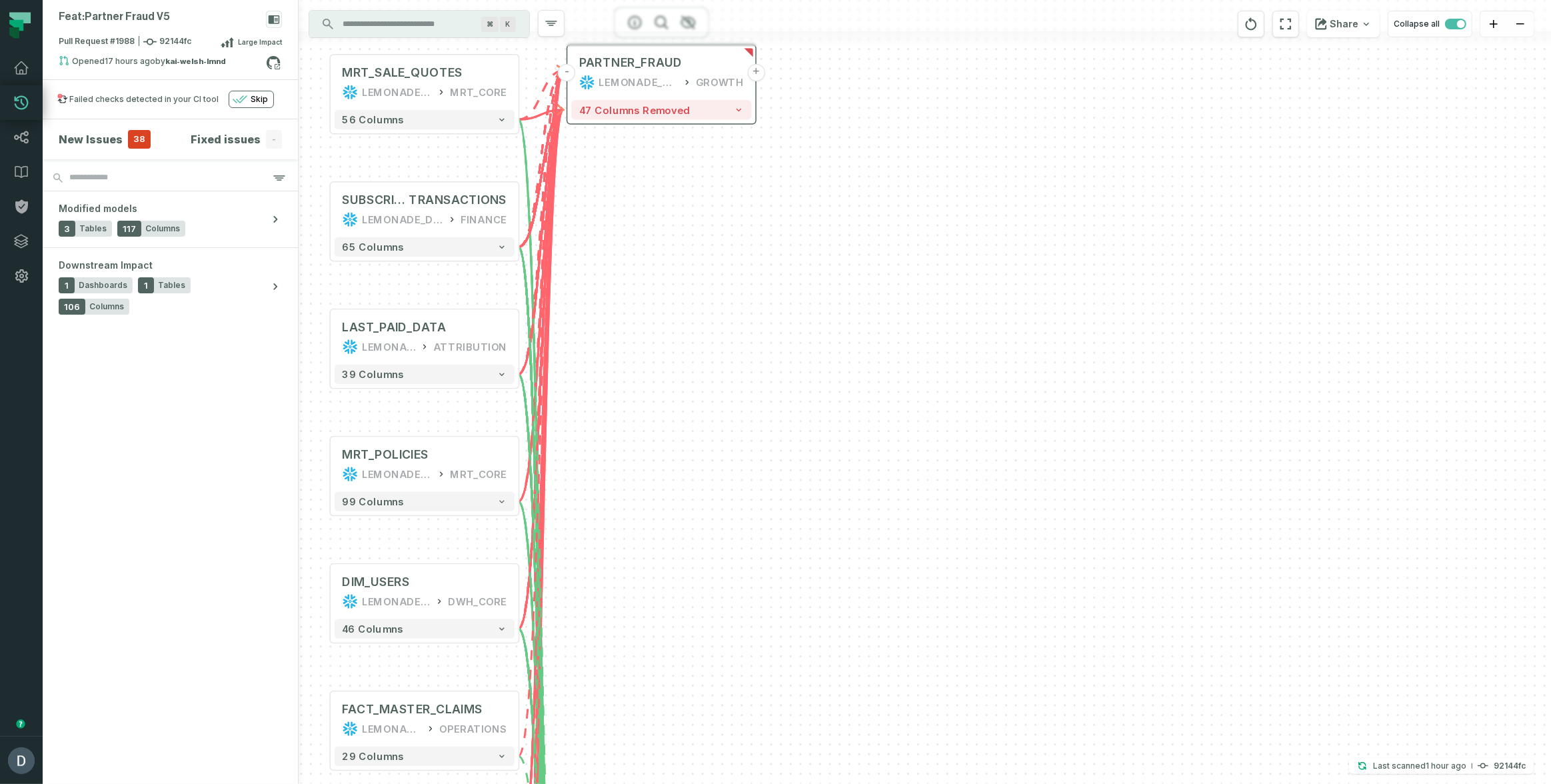
click at [756, 72] on button "+" at bounding box center [756, 72] width 17 height 17
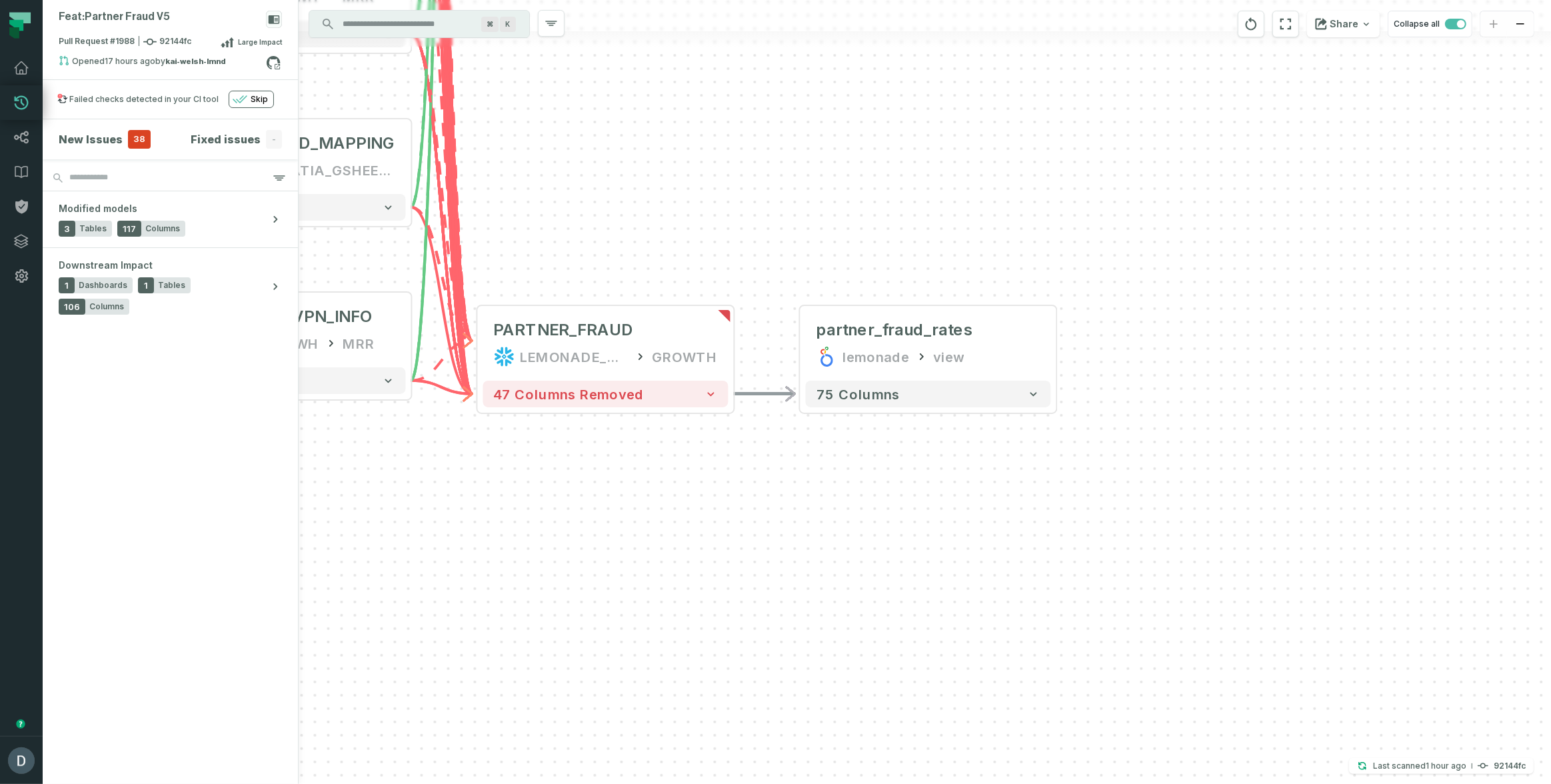
drag, startPoint x: 837, startPoint y: 498, endPoint x: 869, endPoint y: 382, distance: 120.3
click at [869, 382] on div "+ partner_fraud_rates lemonade view + 75 columns + PET_PETS LEMONADE_DWH MRR + …" at bounding box center [925, 392] width 1253 height 784
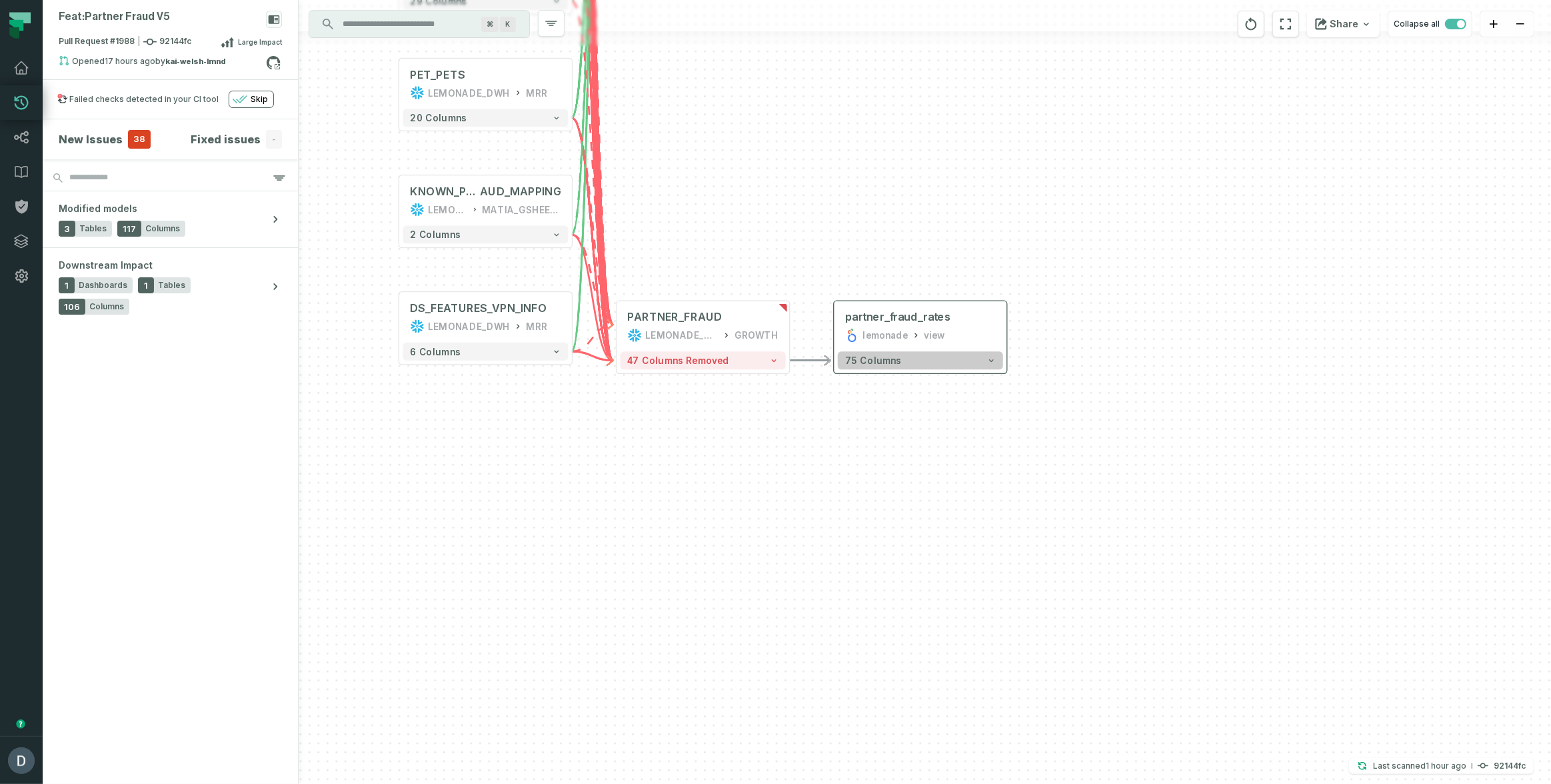
click at [905, 366] on button "75 columns" at bounding box center [921, 360] width 166 height 18
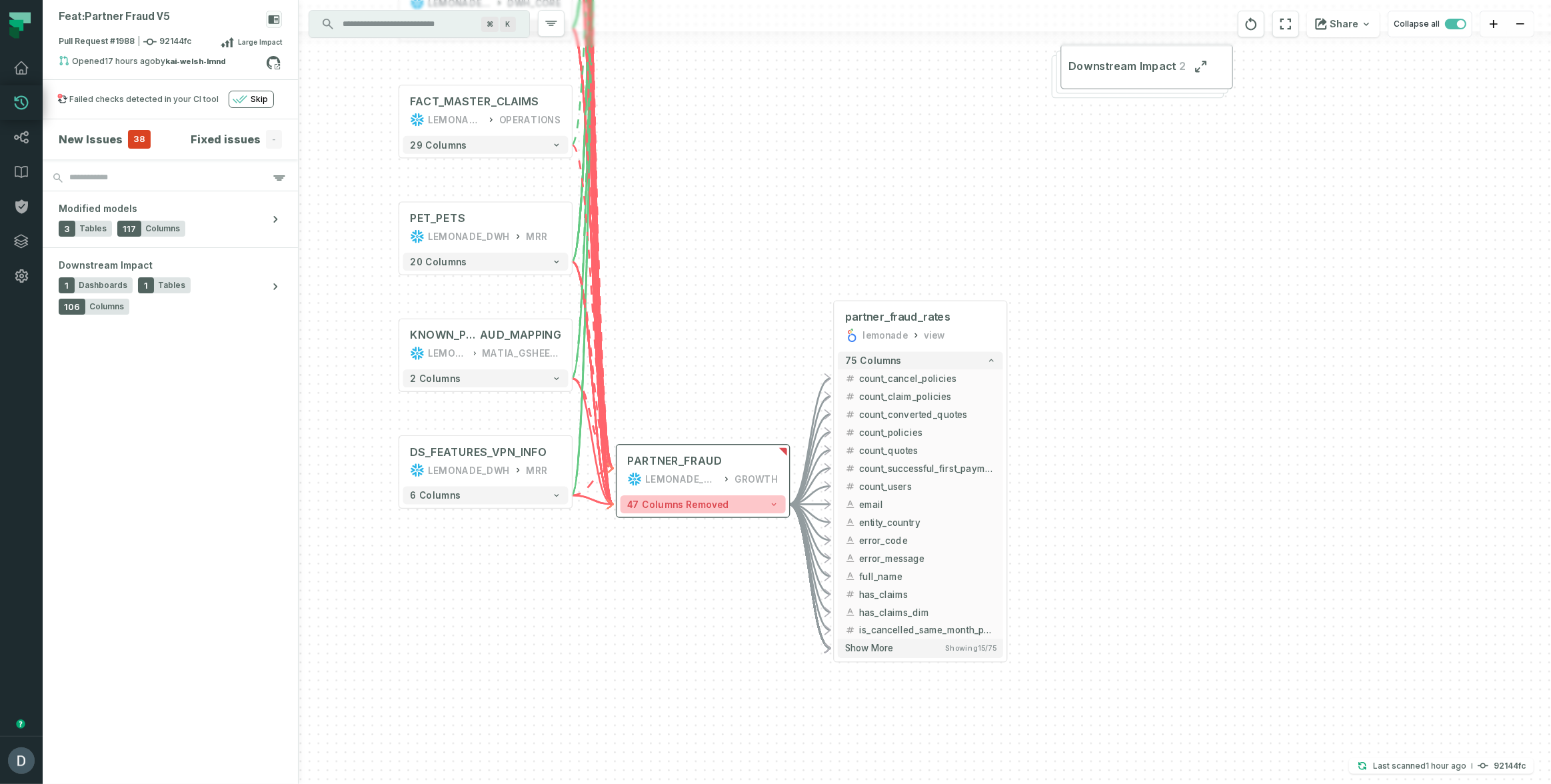
click at [774, 507] on icon "button" at bounding box center [773, 504] width 8 height 8
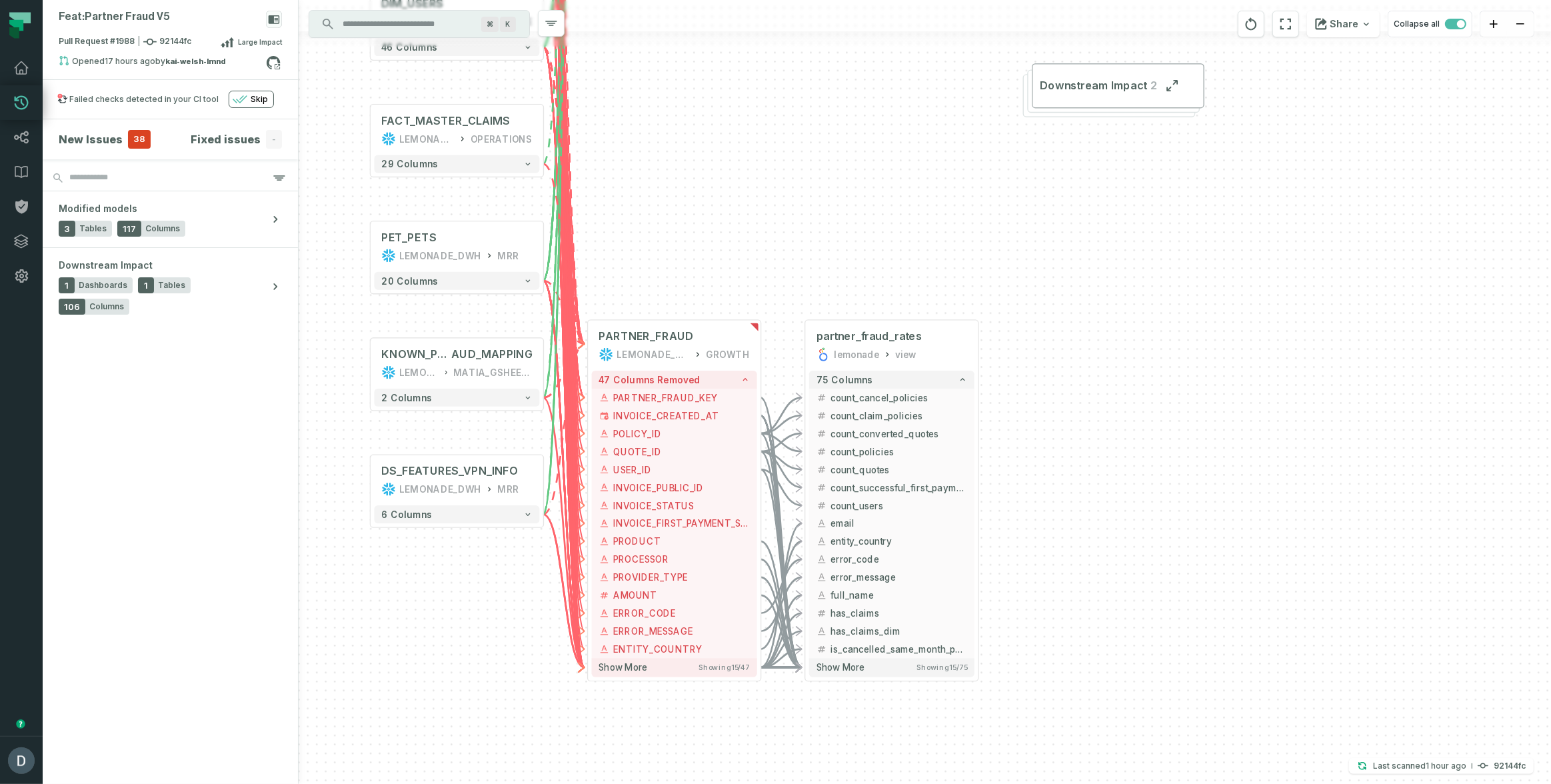
drag, startPoint x: 921, startPoint y: 380, endPoint x: 908, endPoint y: 103, distance: 277.3
click at [908, 103] on div "+ partner_fraud_rates lemonade view + 75 columns - count_cancel_policies + - co…" at bounding box center [925, 392] width 1253 height 784
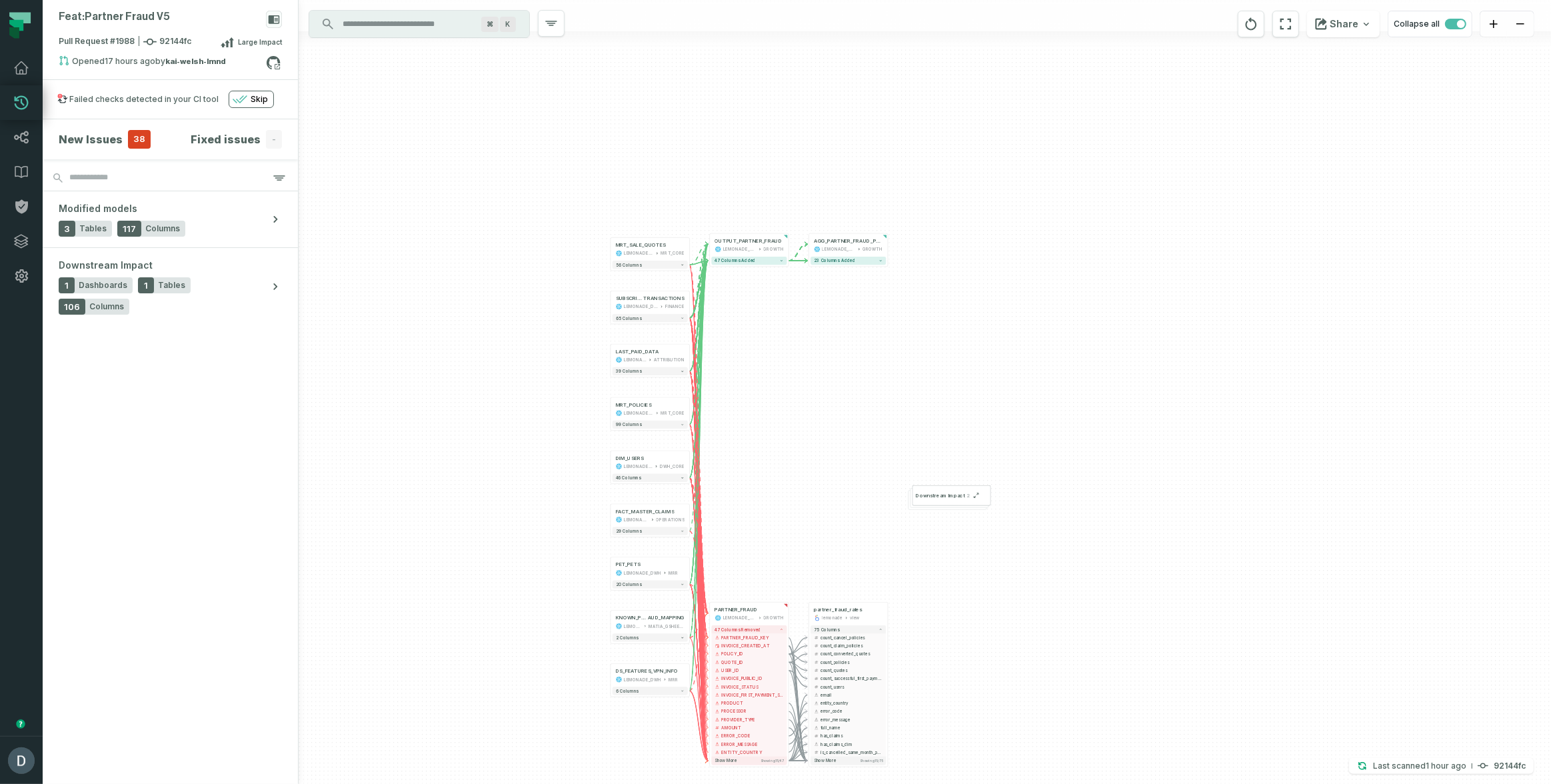
drag, startPoint x: 617, startPoint y: 353, endPoint x: 490, endPoint y: 519, distance: 209.0
click at [487, 528] on div "+ partner_fraud_rates lemonade view + 75 columns - count_cancel_policies + - co…" at bounding box center [925, 392] width 1253 height 784
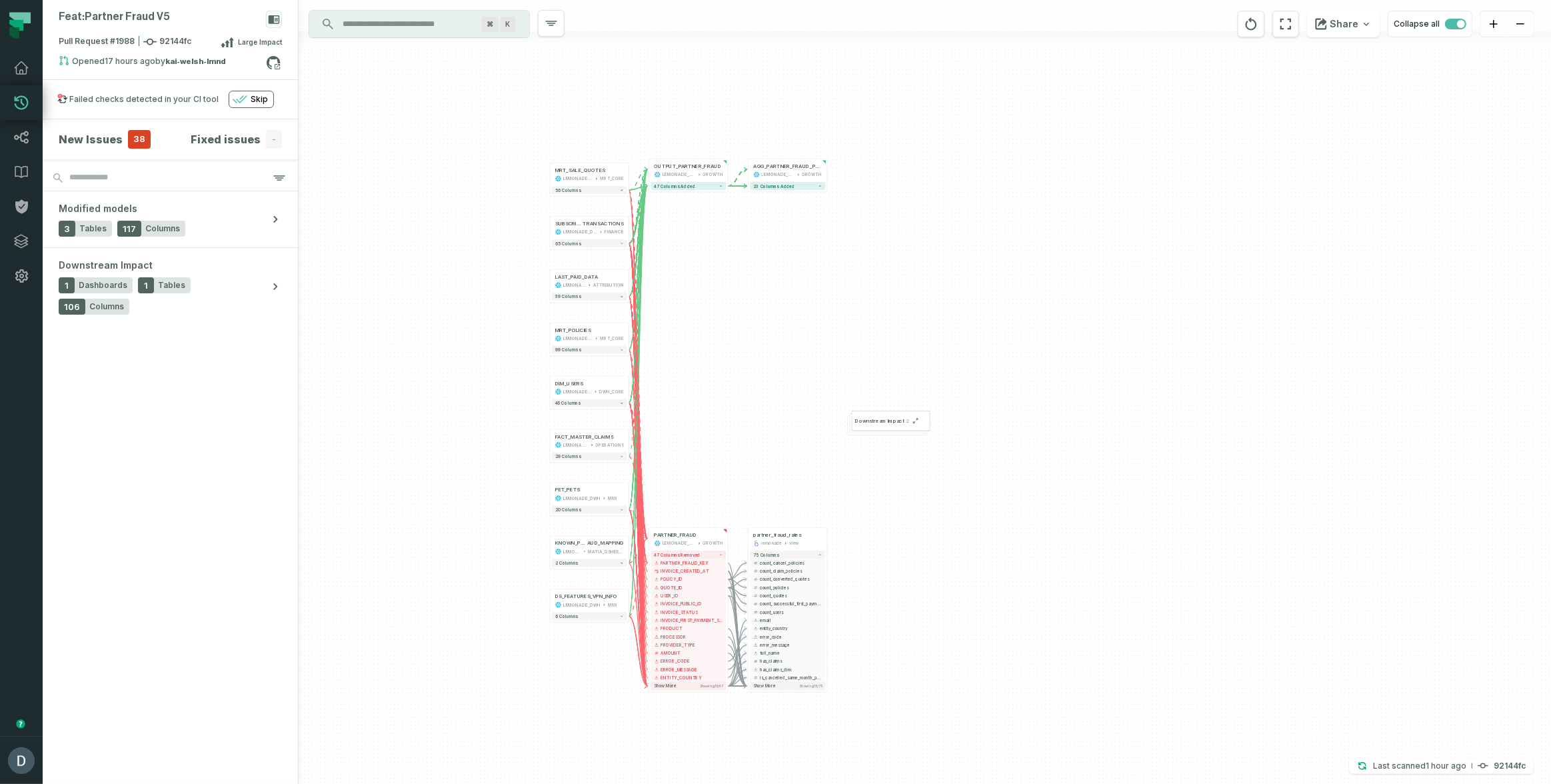
drag, startPoint x: 850, startPoint y: 467, endPoint x: 702, endPoint y: 282, distance: 236.9
click at [706, 284] on div "+ partner_fraud_rates lemonade view + 75 columns - count_cancel_policies + - co…" at bounding box center [925, 392] width 1253 height 784
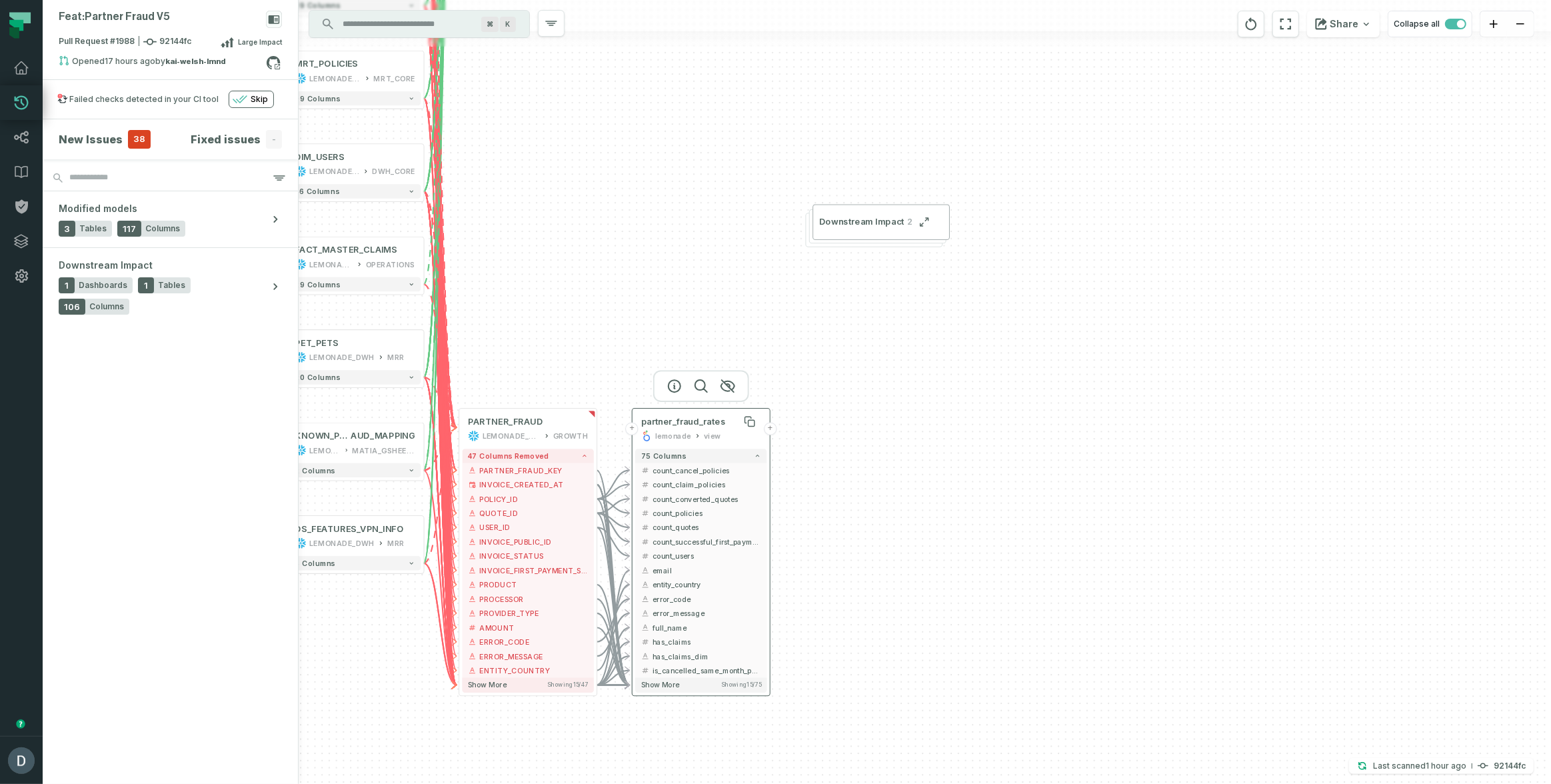
click at [716, 420] on span "partner_fraud_rates" at bounding box center [683, 421] width 85 height 12
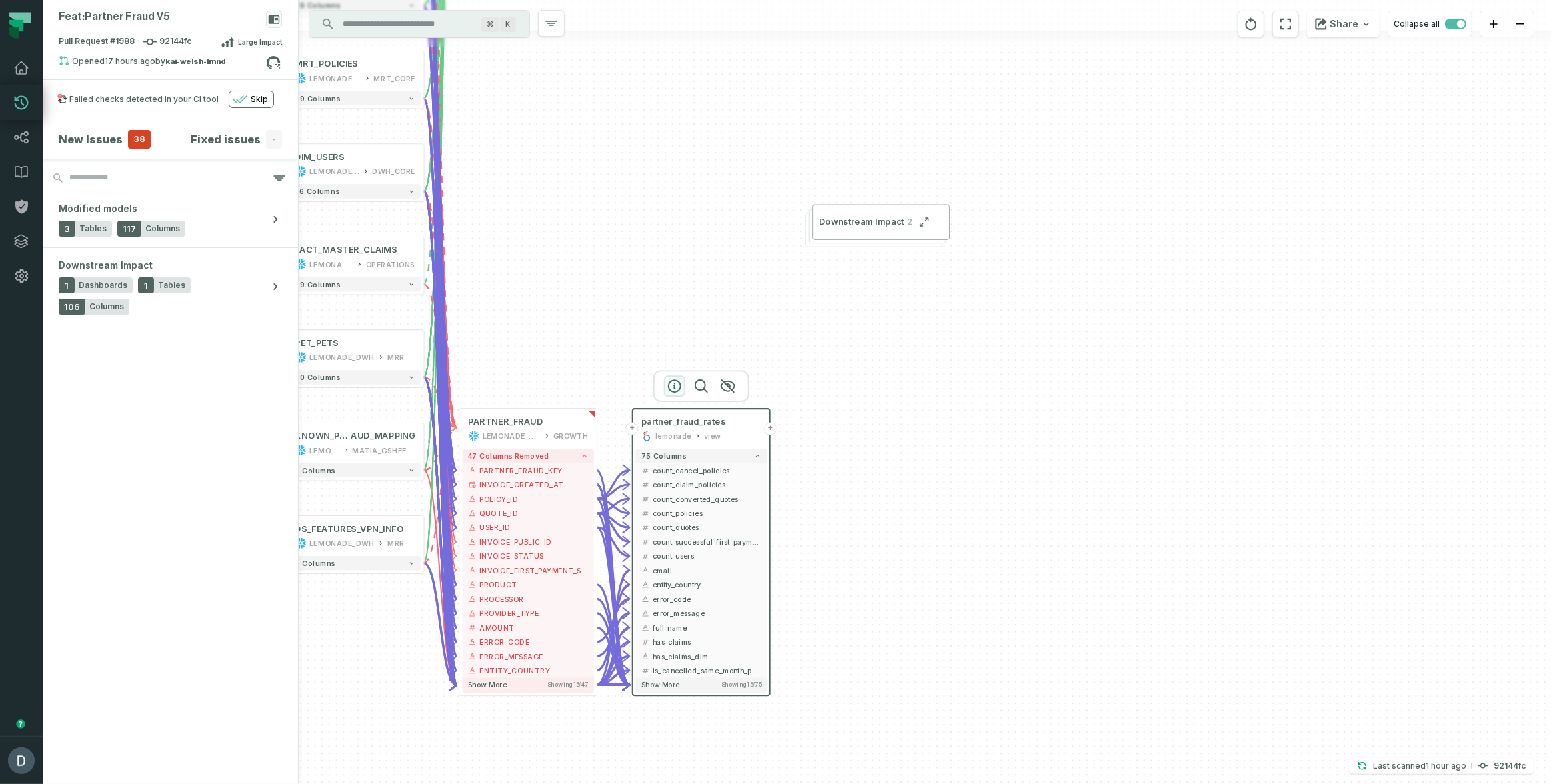
click at [670, 379] on icon "button" at bounding box center [674, 386] width 16 height 16
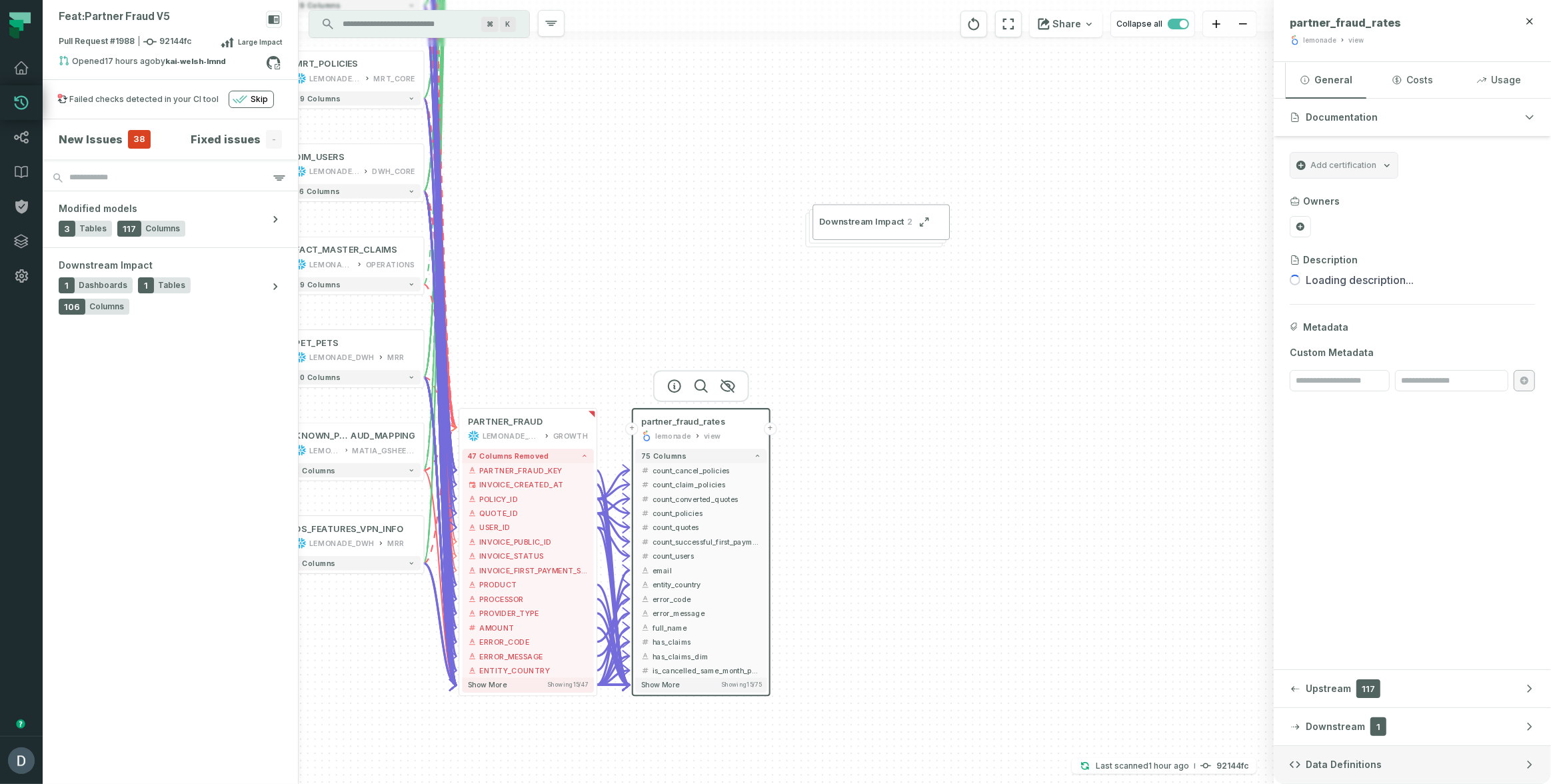
click at [1324, 772] on button "Data Definitions" at bounding box center [1412, 764] width 277 height 37
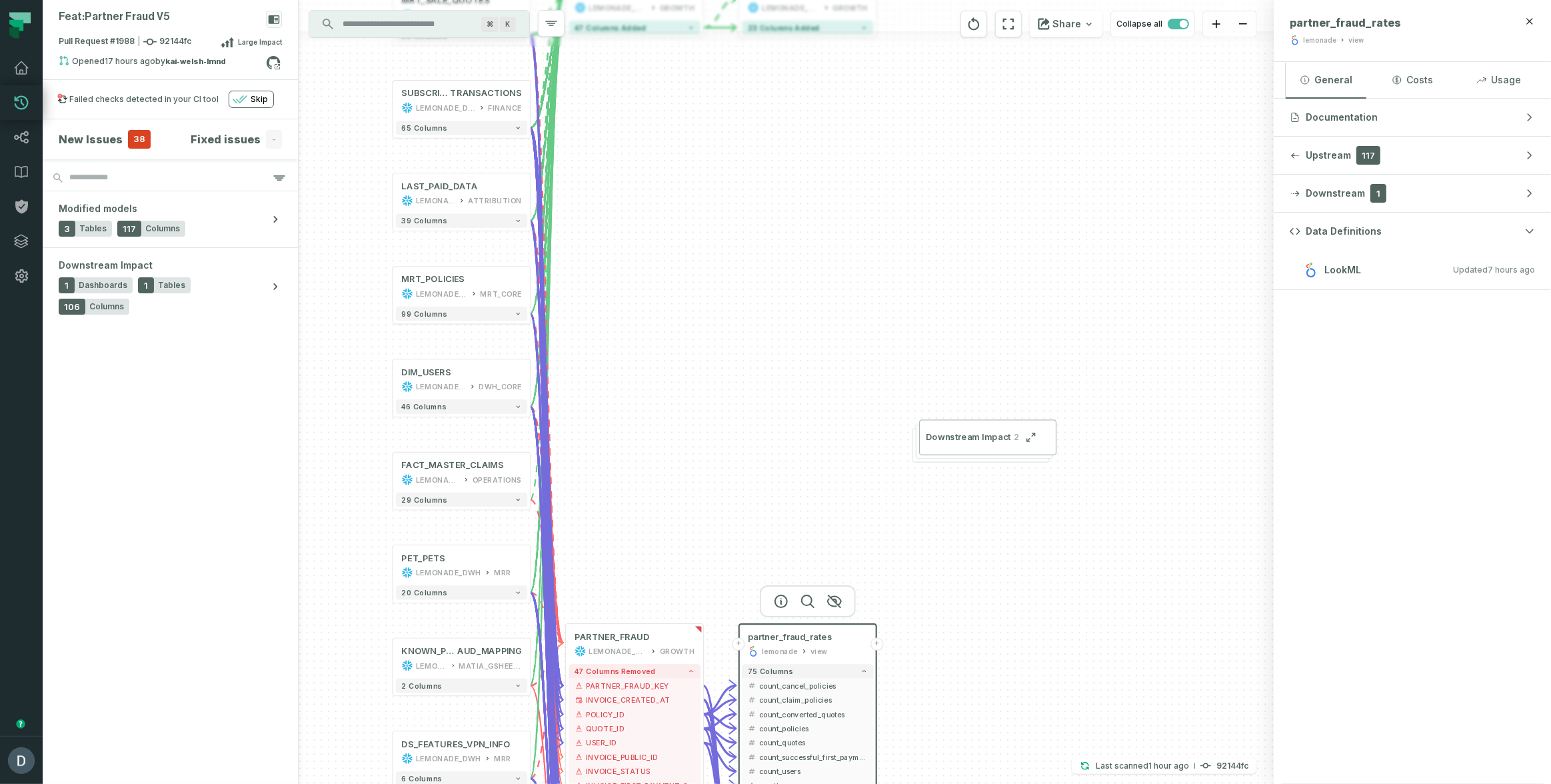
drag, startPoint x: 1096, startPoint y: 363, endPoint x: 1207, endPoint y: 560, distance: 226.1
click at [1207, 560] on div "+ partner_fraud_rates lemonade view + 75 columns - count_cancel_policies + - co…" at bounding box center [787, 392] width 975 height 784
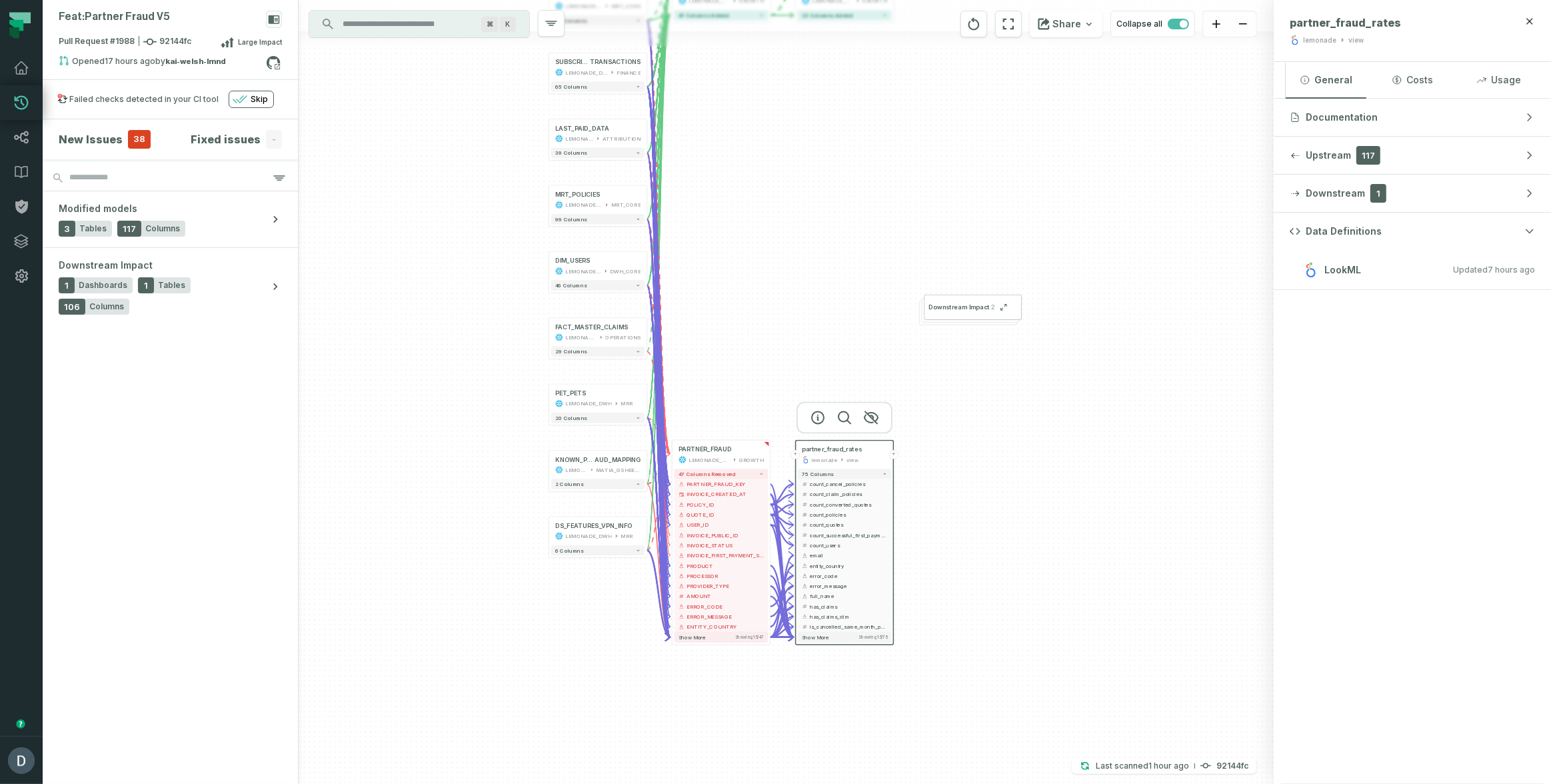
drag, startPoint x: 1096, startPoint y: 591, endPoint x: 1048, endPoint y: 416, distance: 181.5
click at [1048, 416] on div "+ partner_fraud_rates lemonade view + 75 columns - count_cancel_policies + - co…" at bounding box center [787, 392] width 975 height 784
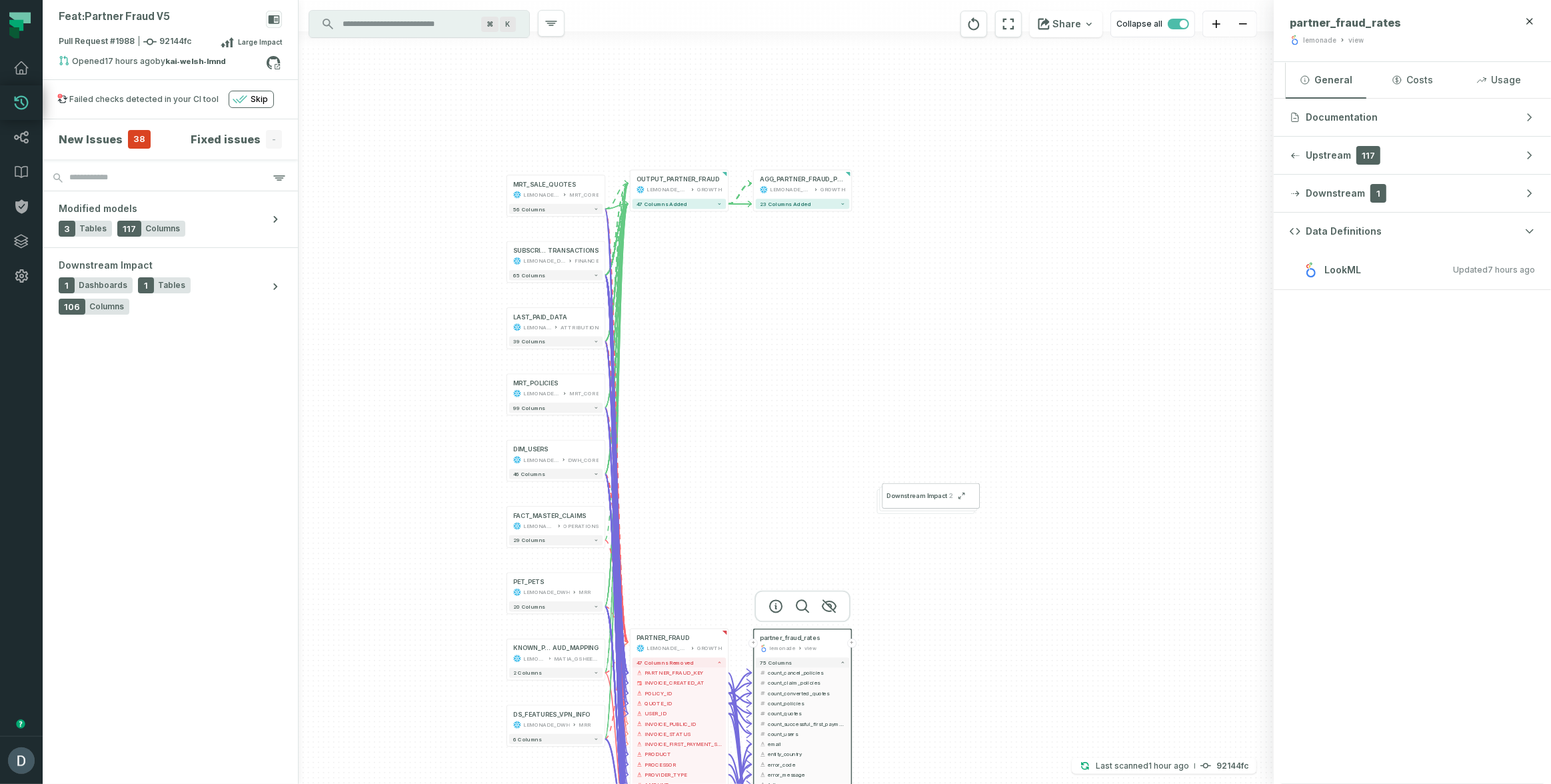
drag, startPoint x: 863, startPoint y: 182, endPoint x: 807, endPoint y: 332, distance: 160.1
click at [808, 333] on div "+ partner_fraud_rates lemonade view + 75 columns - count_cancel_policies + - co…" at bounding box center [787, 392] width 975 height 784
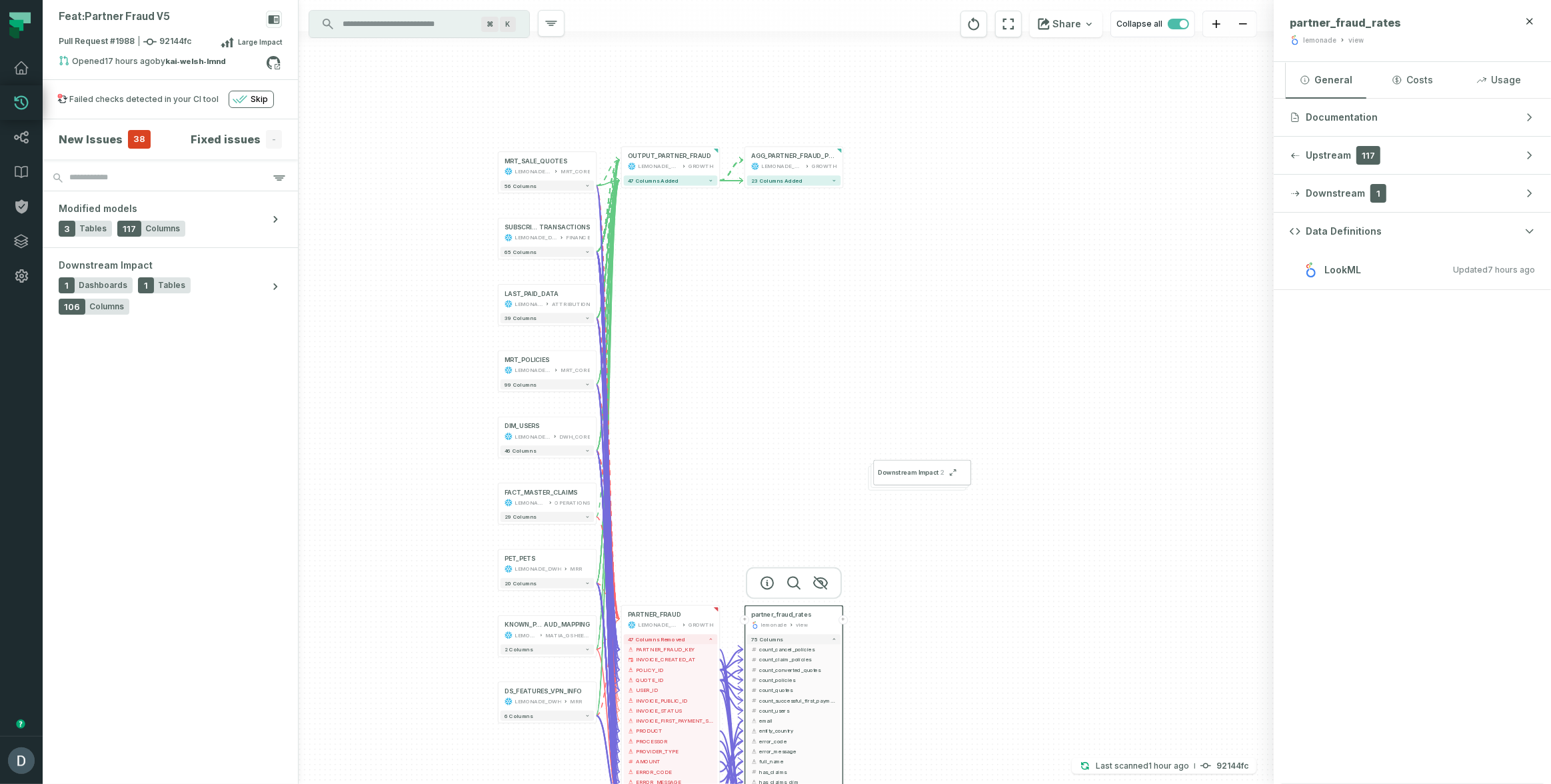
click at [807, 332] on div "+ partner_fraud_rates lemonade view + 75 columns - count_cancel_policies + - co…" at bounding box center [787, 392] width 975 height 784
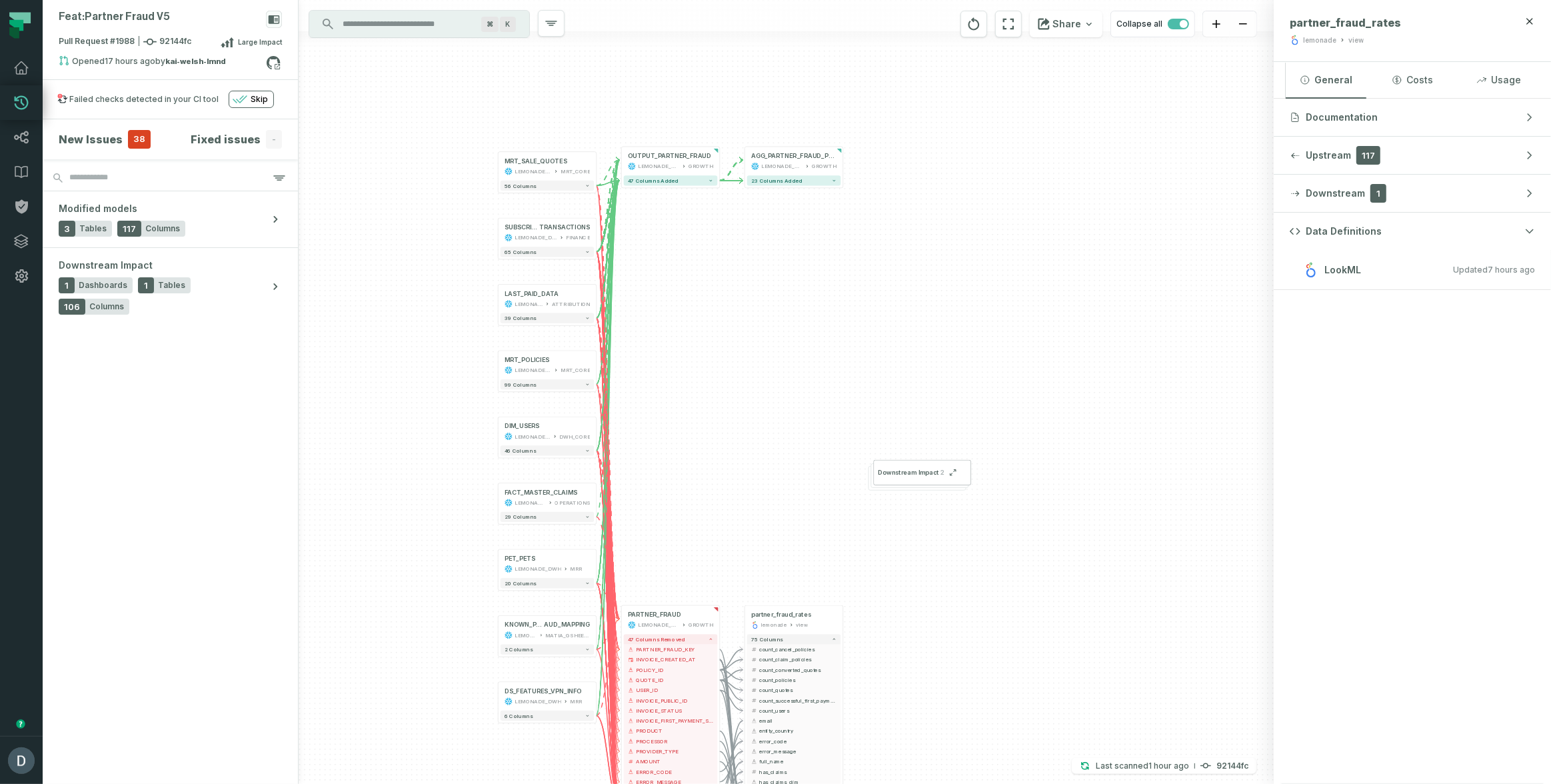
drag, startPoint x: 807, startPoint y: 332, endPoint x: 784, endPoint y: 239, distance: 95.8
click at [805, 324] on div "+ partner_fraud_rates lemonade view + 75 columns - count_cancel_policies + - co…" at bounding box center [787, 392] width 975 height 784
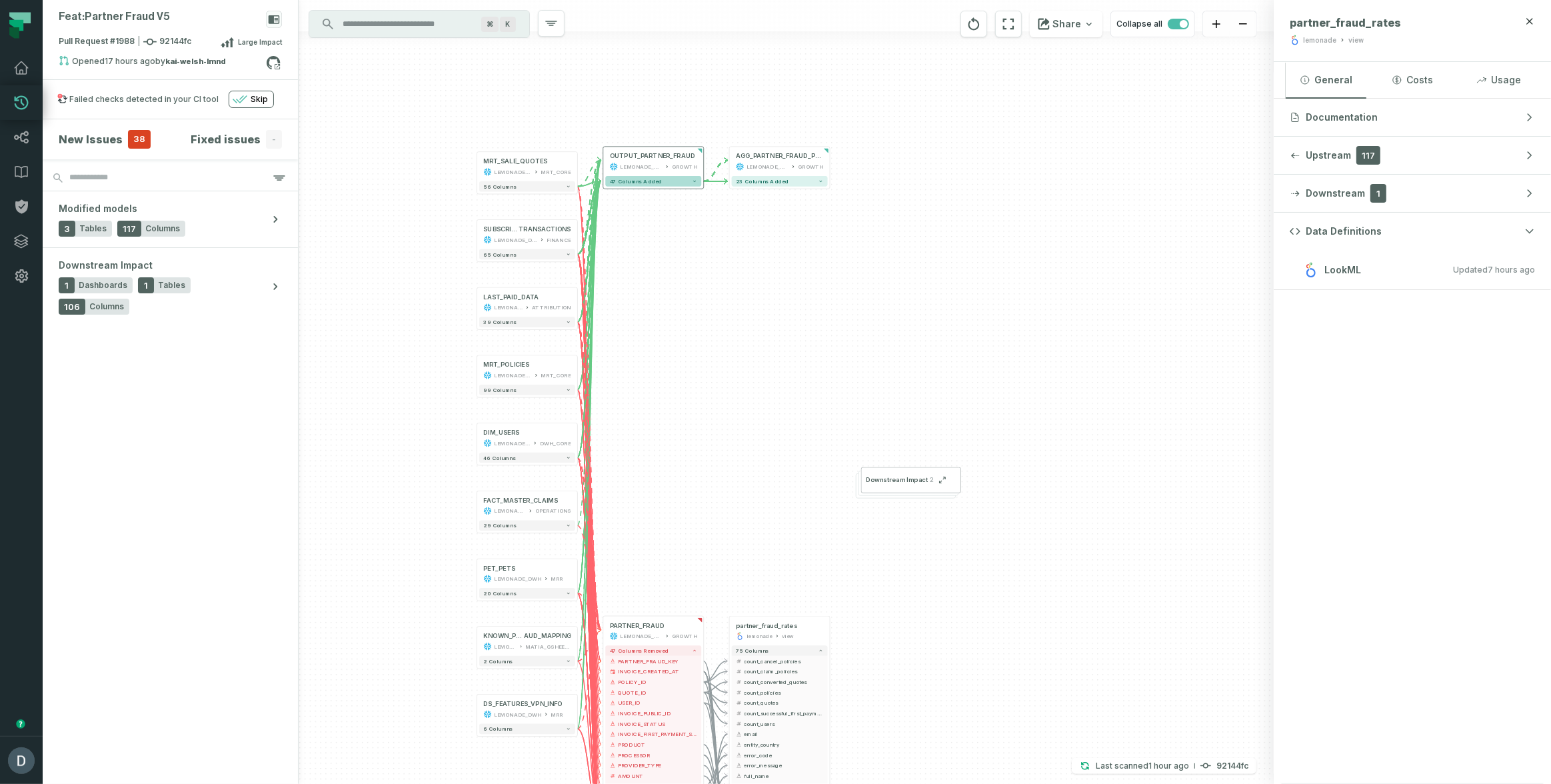
click at [685, 183] on button "47 columns added" at bounding box center [653, 181] width 96 height 11
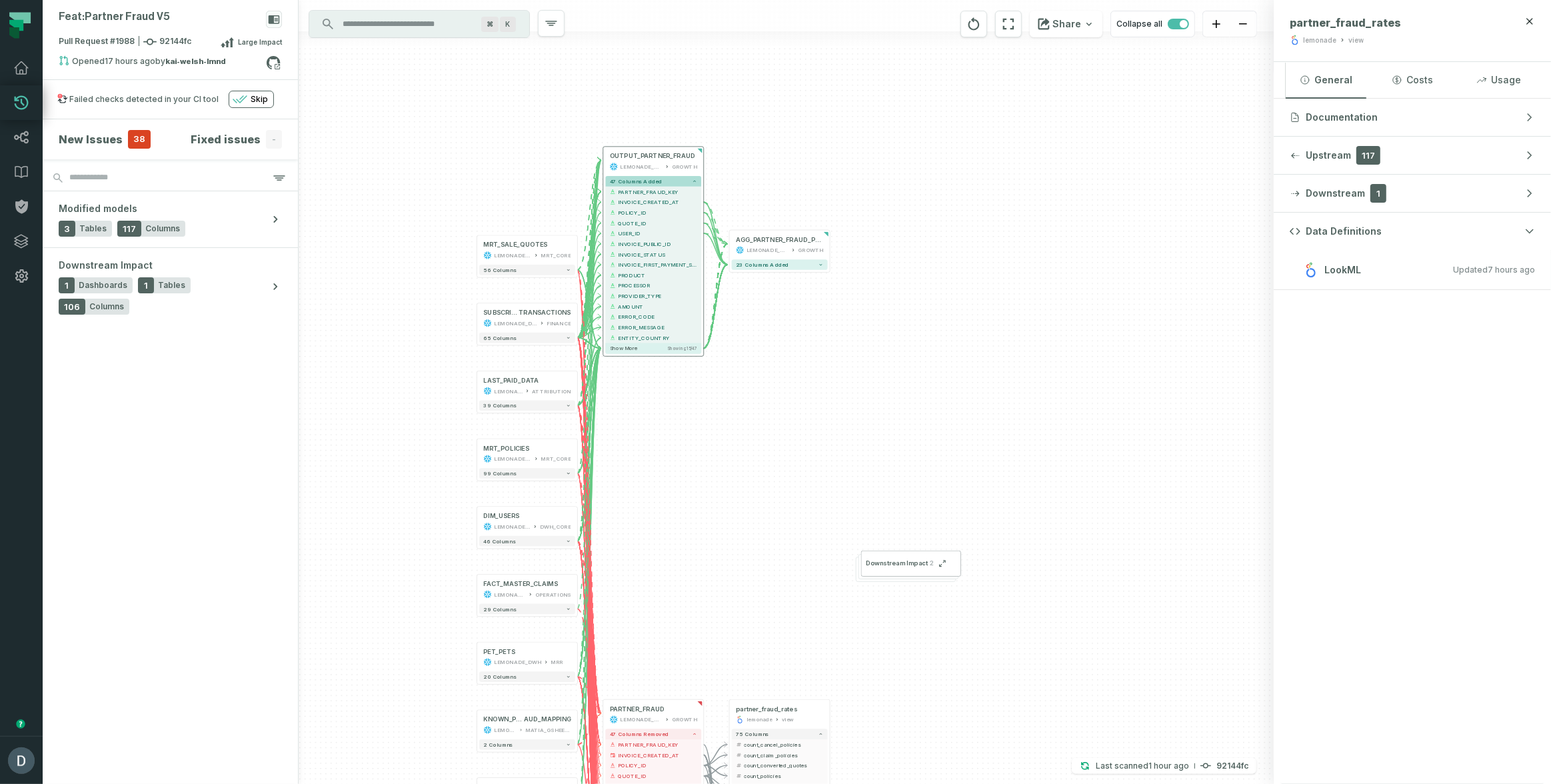
click at [675, 184] on button "47 columns added" at bounding box center [653, 181] width 96 height 11
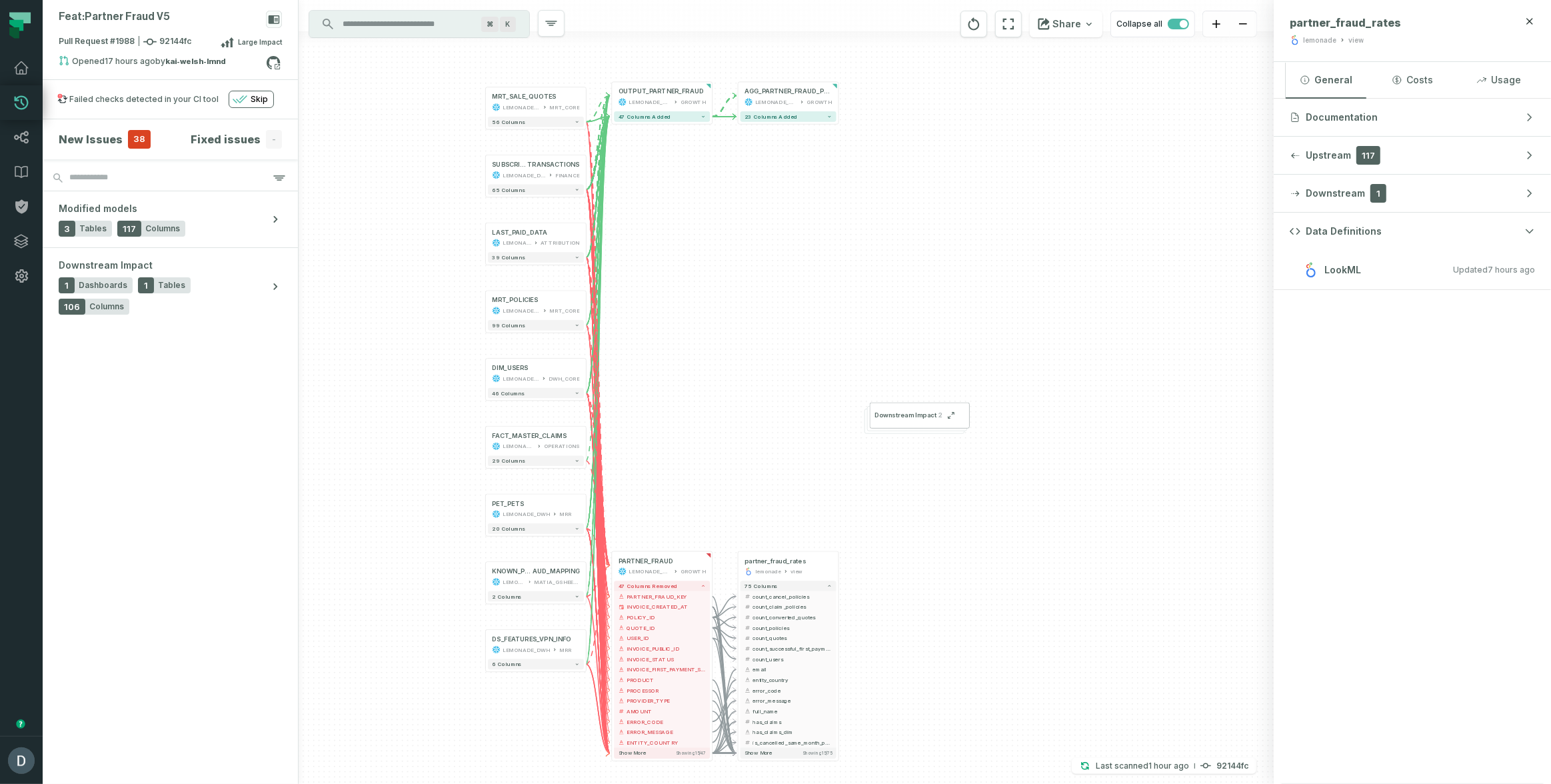
drag, startPoint x: 844, startPoint y: 268, endPoint x: 864, endPoint y: 154, distance: 115.7
click at [864, 166] on div "+ partner_fraud_rates lemonade view + 75 columns - count_cancel_policies + - co…" at bounding box center [787, 392] width 975 height 784
